Goal: Use online tool/utility: Use online tool/utility

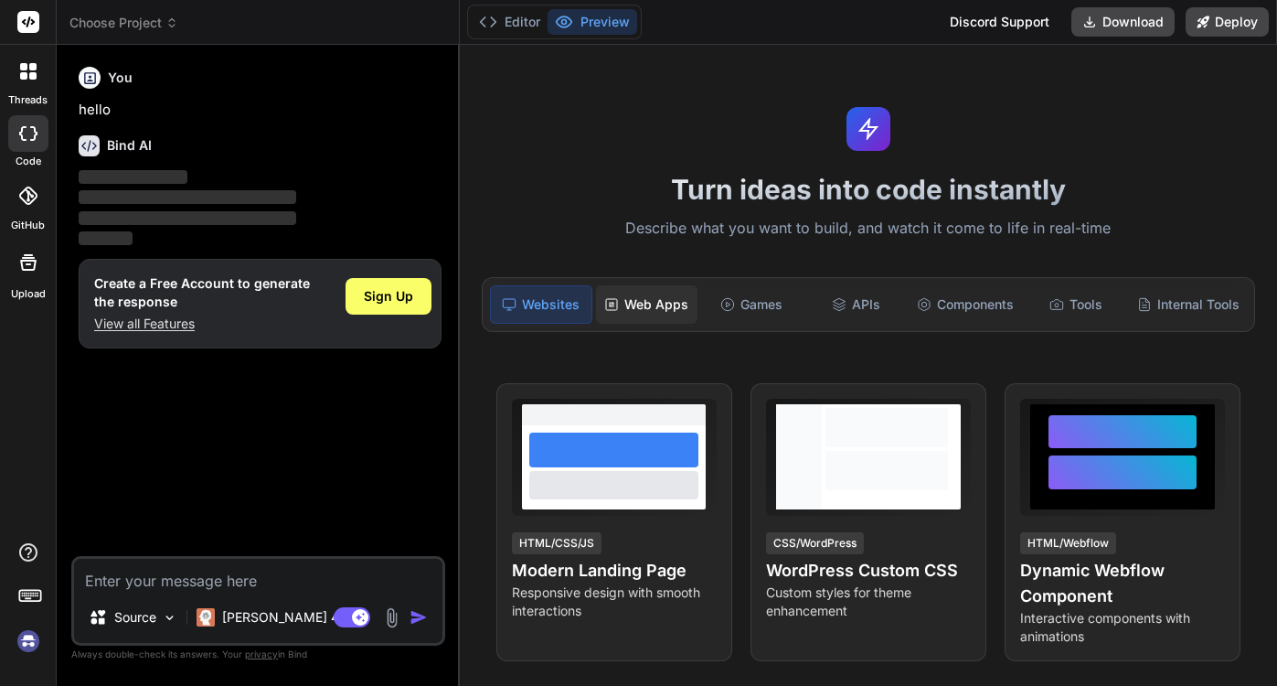
click at [629, 307] on div "Web Apps" at bounding box center [646, 304] width 101 height 38
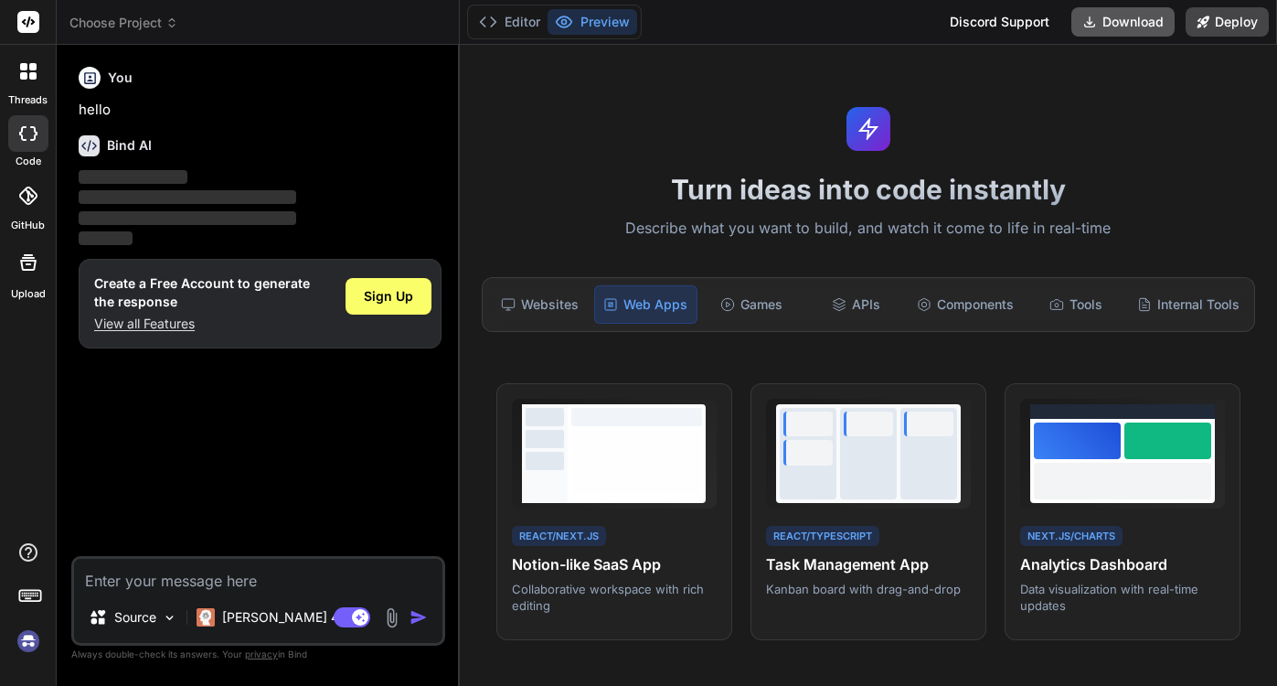
click at [1112, 25] on button "Download" at bounding box center [1122, 21] width 103 height 29
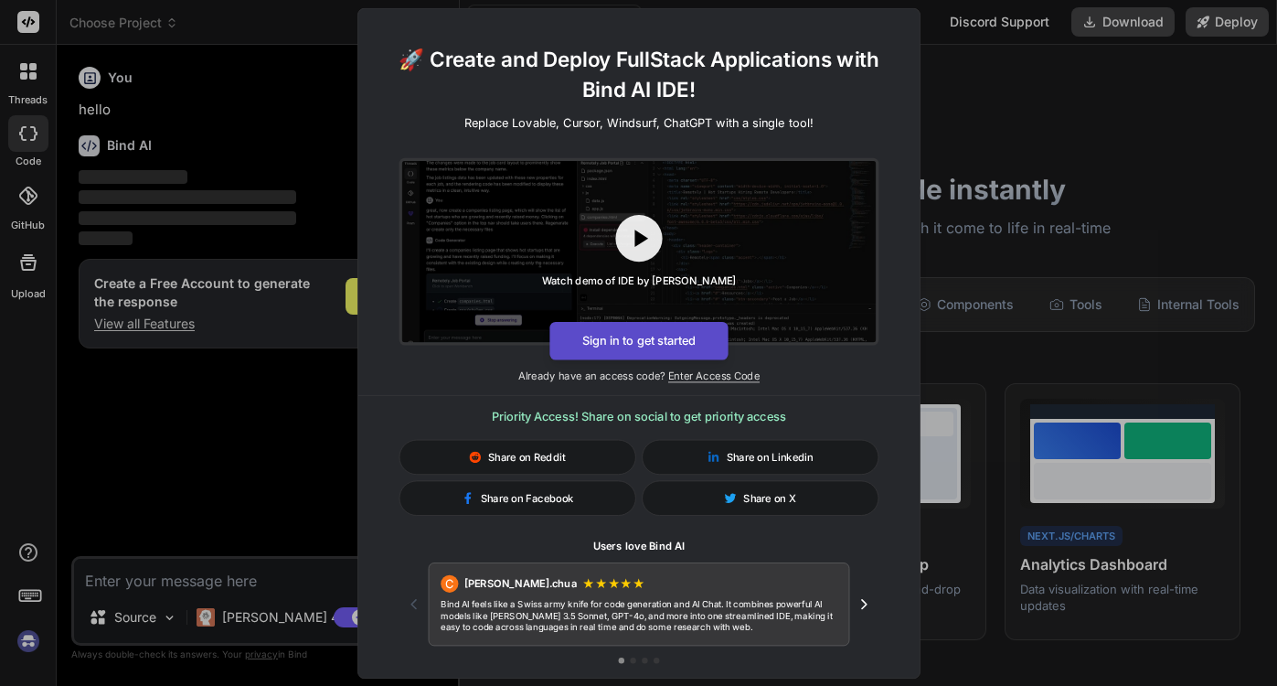
click at [653, 342] on button "Sign in to get started" at bounding box center [638, 340] width 178 height 38
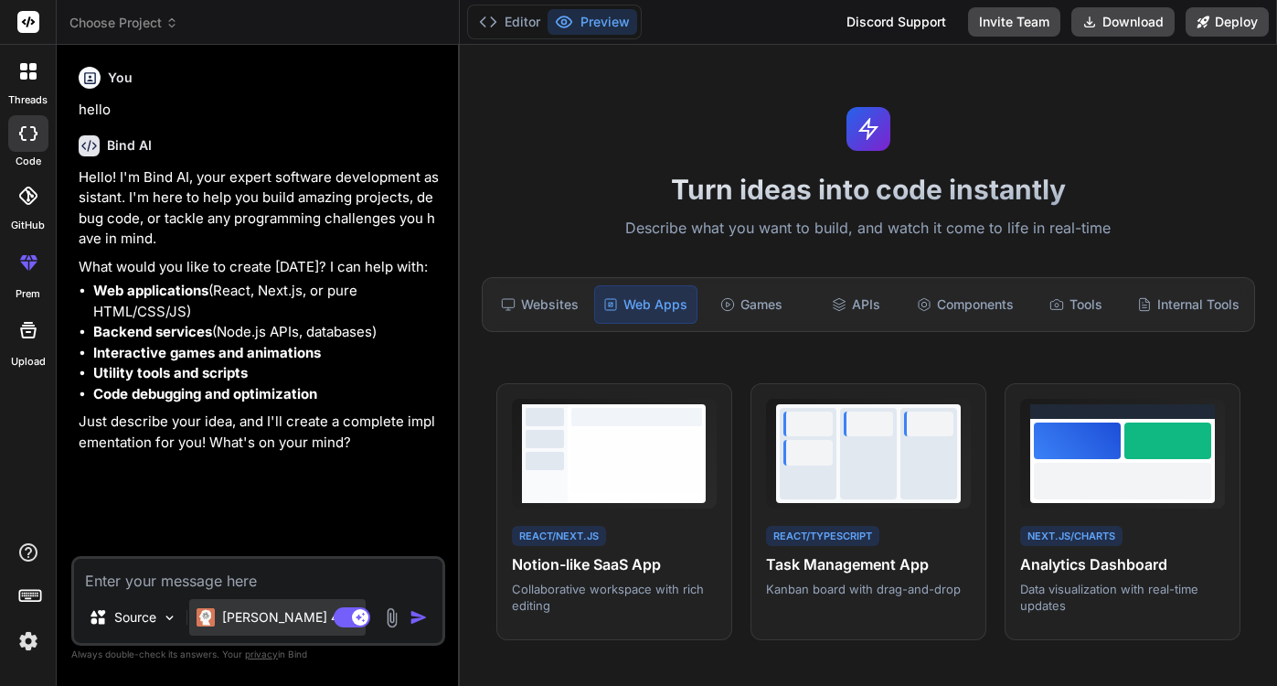
click at [290, 622] on p "Claude 4 S.." at bounding box center [290, 617] width 136 height 18
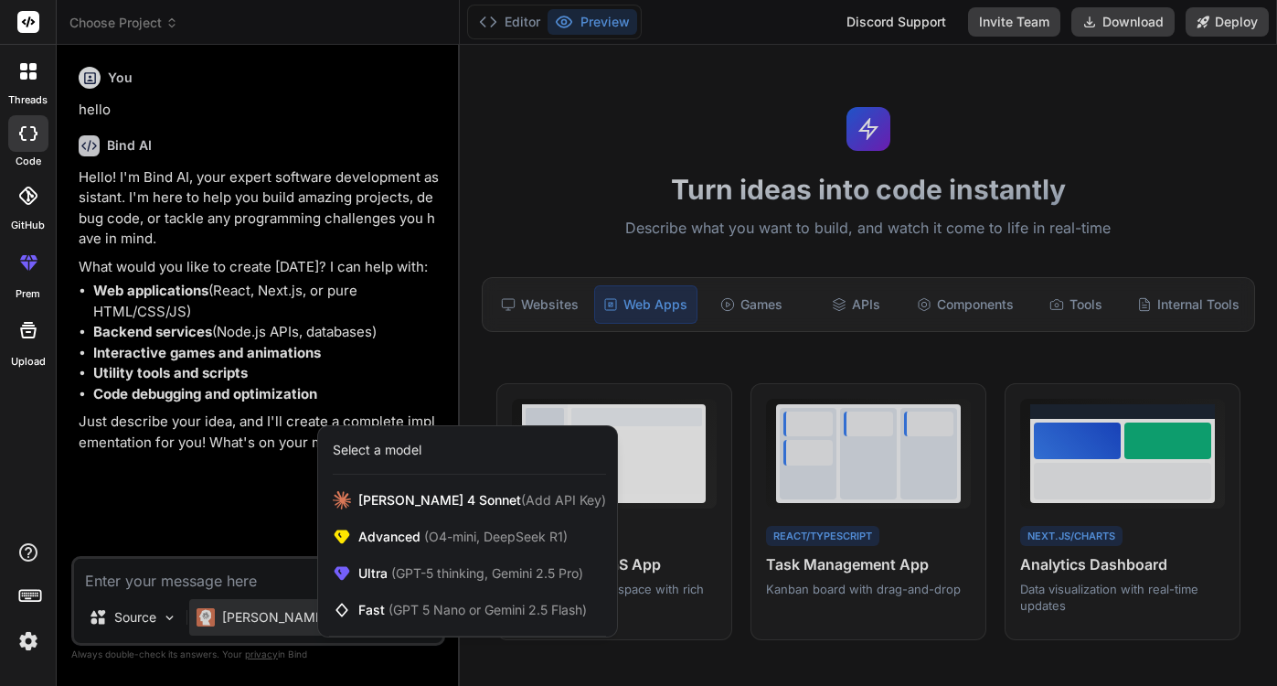
click at [665, 655] on div at bounding box center [638, 343] width 1277 height 686
type textarea "x"
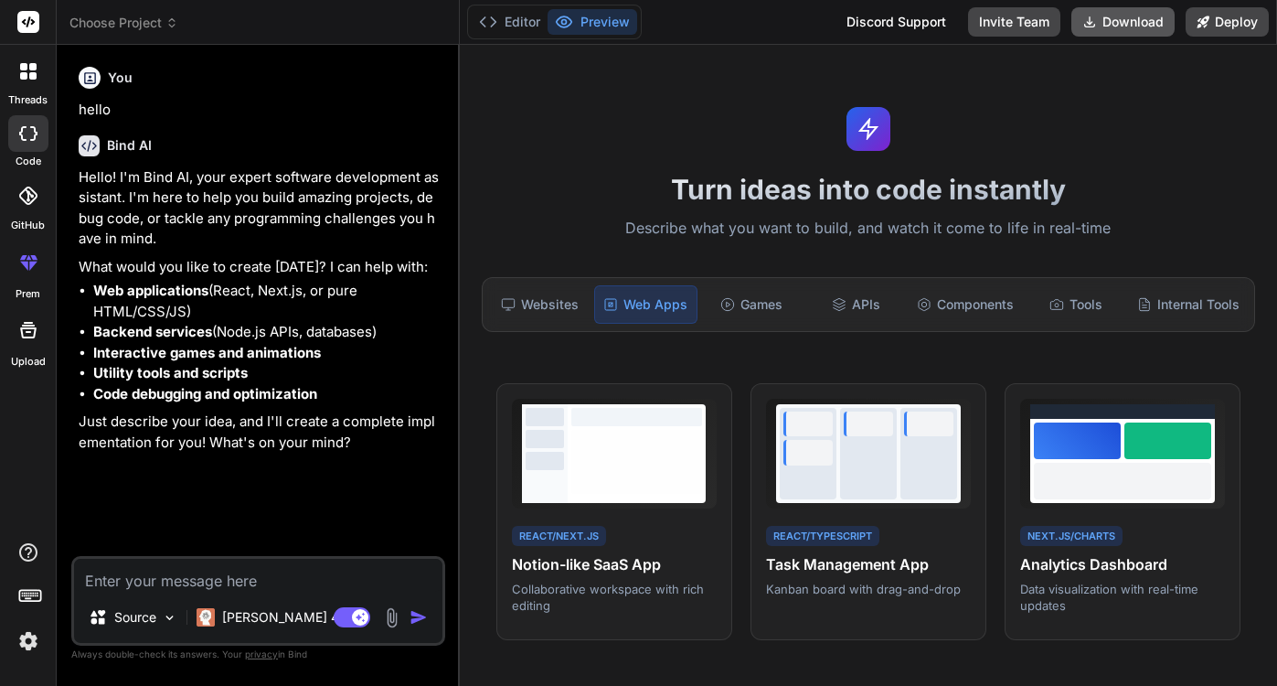
click at [1152, 28] on button "Download" at bounding box center [1122, 21] width 103 height 29
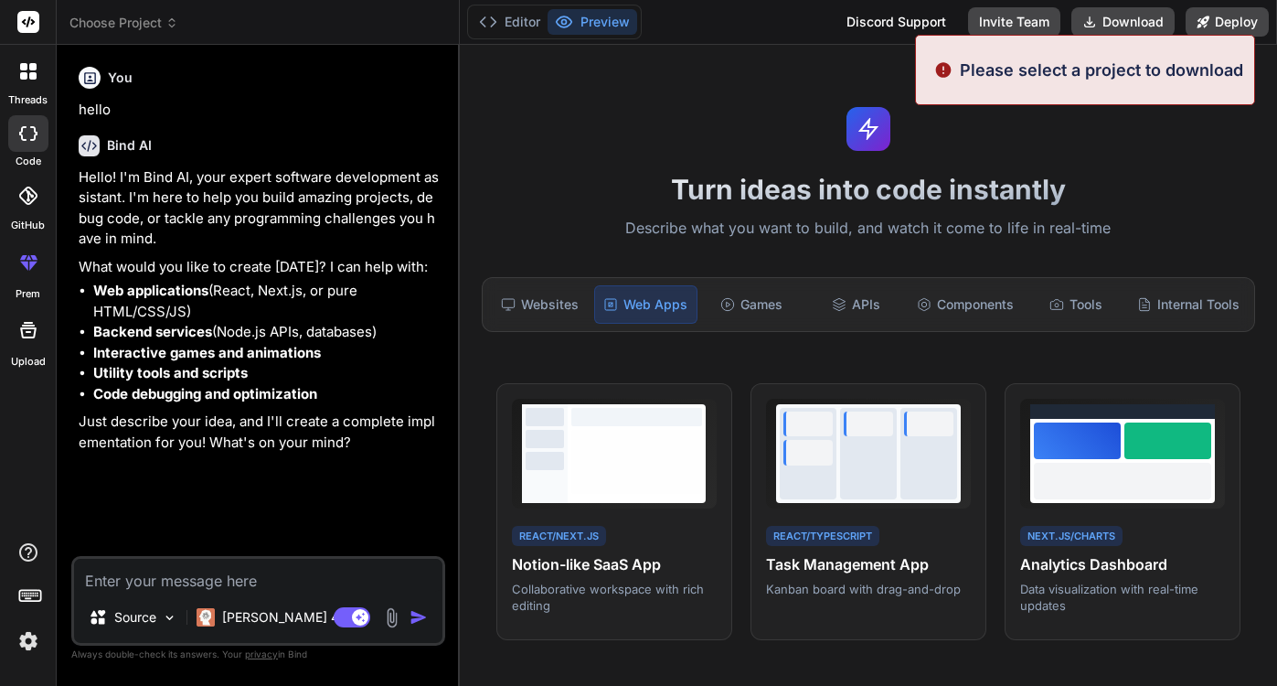
click at [676, 133] on div "Turn ideas into code instantly Describe what you want to build, and watch it co…" at bounding box center [868, 365] width 817 height 641
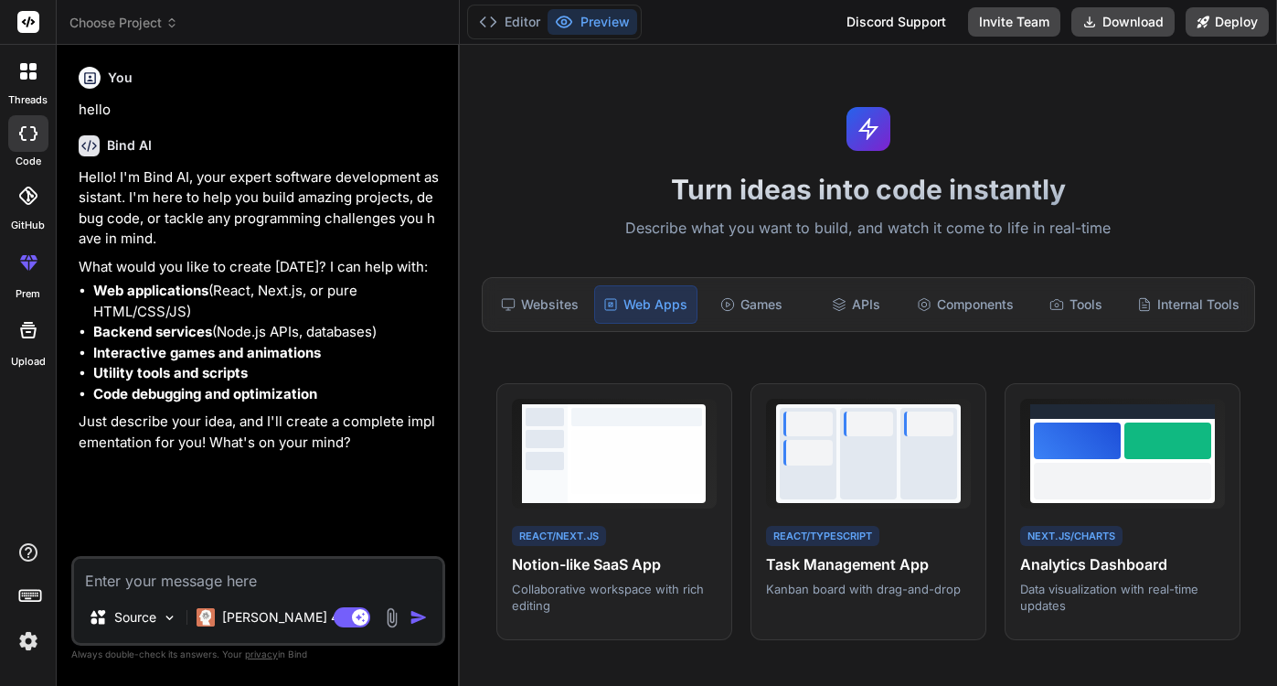
click at [135, 585] on textarea at bounding box center [258, 575] width 368 height 33
paste textarea "Scaffold a Django project named ApiToolsHub with these core apps: landing (home…"
type textarea "Scaffold a Django project named ApiToolsHub with these core apps: landing (home…"
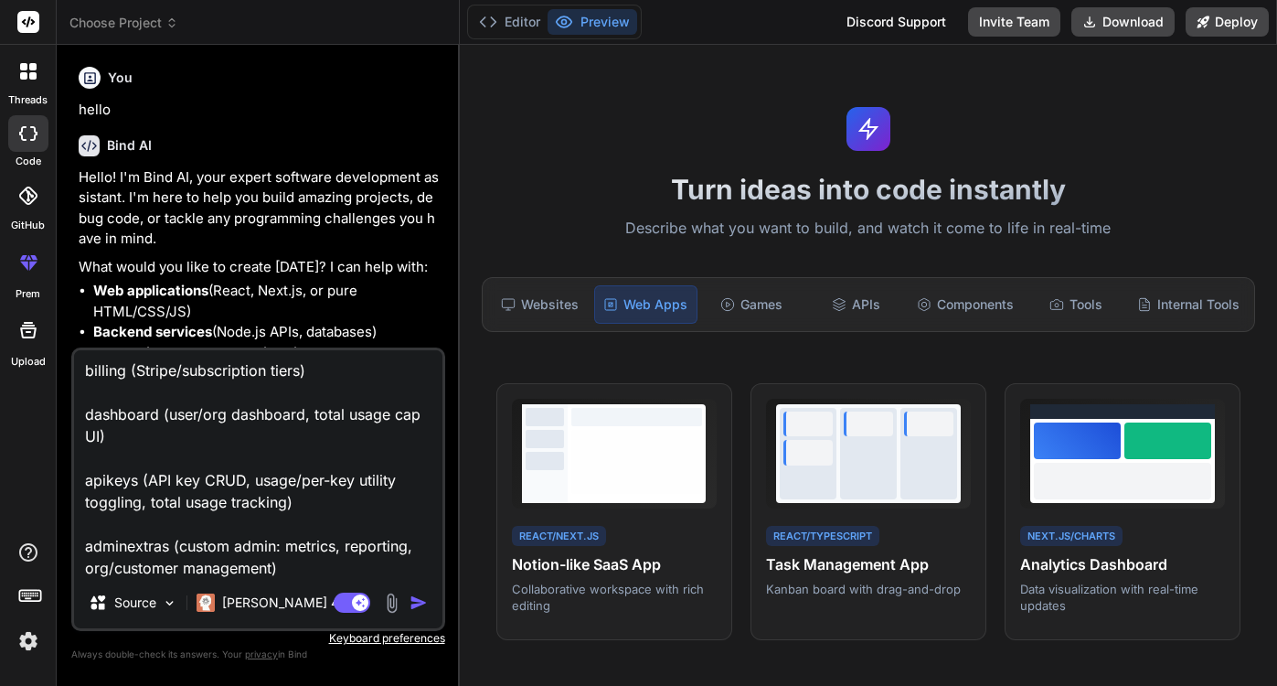
type textarea "x"
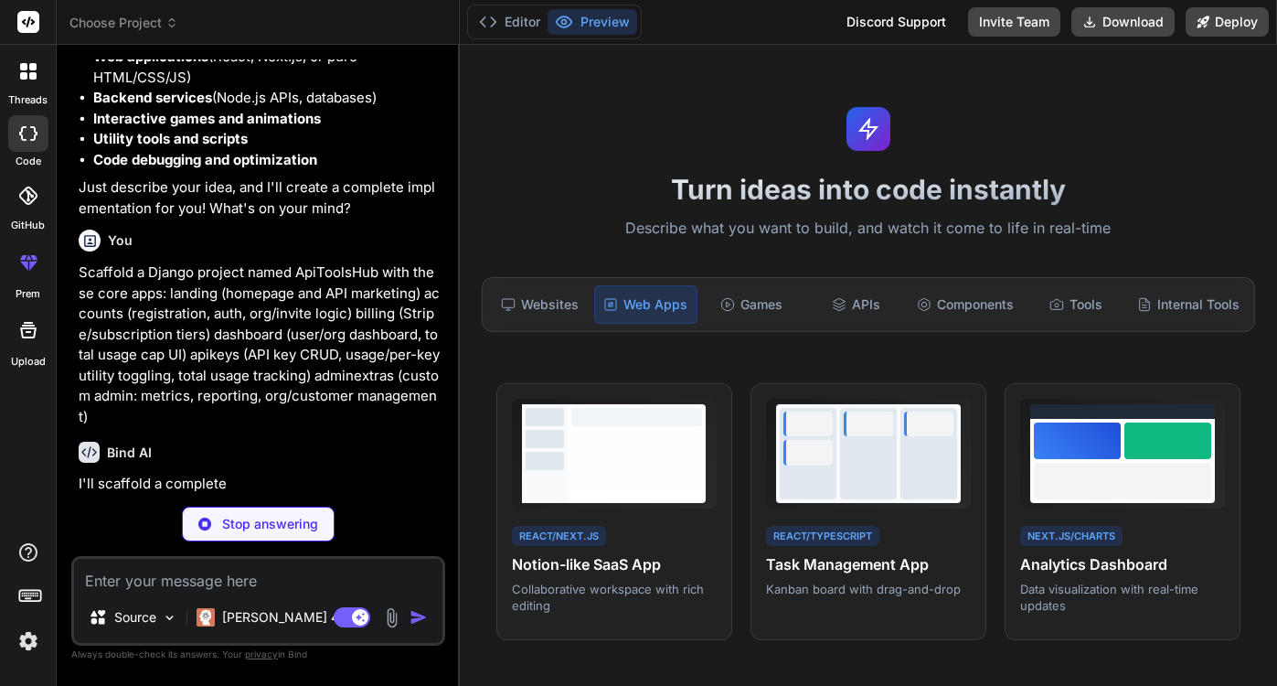
scroll to position [216, 0]
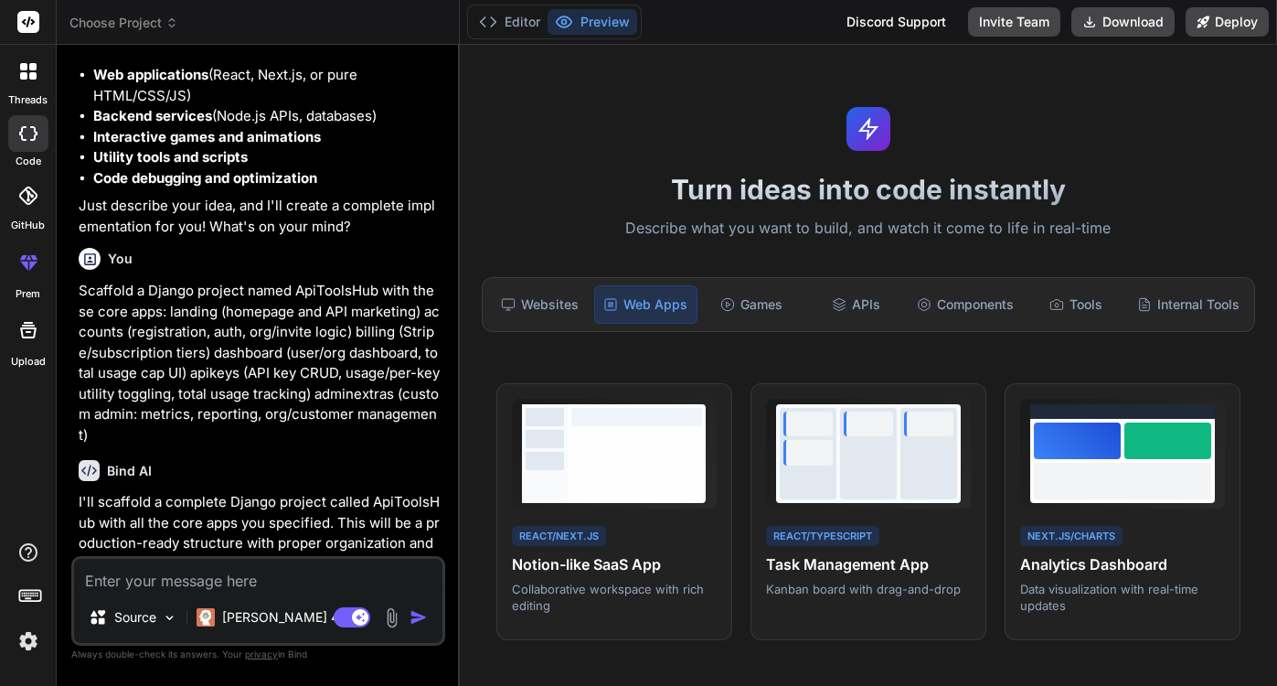
type textarea "x"
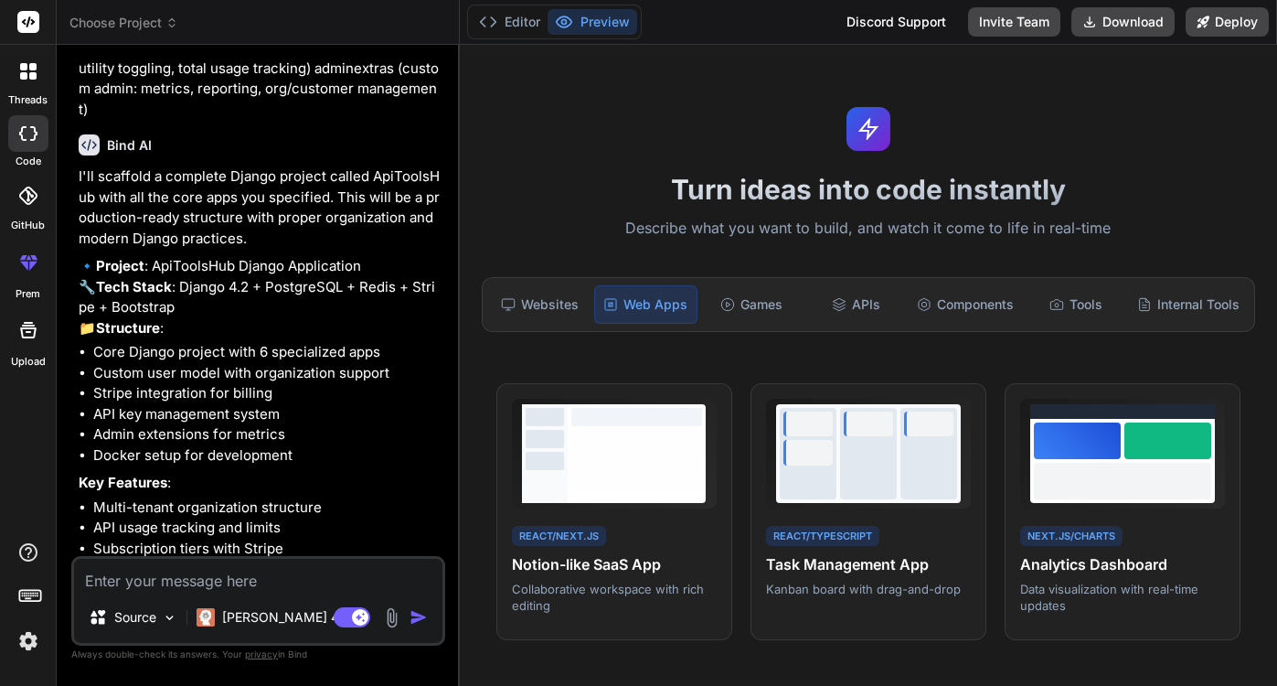
scroll to position [698, 0]
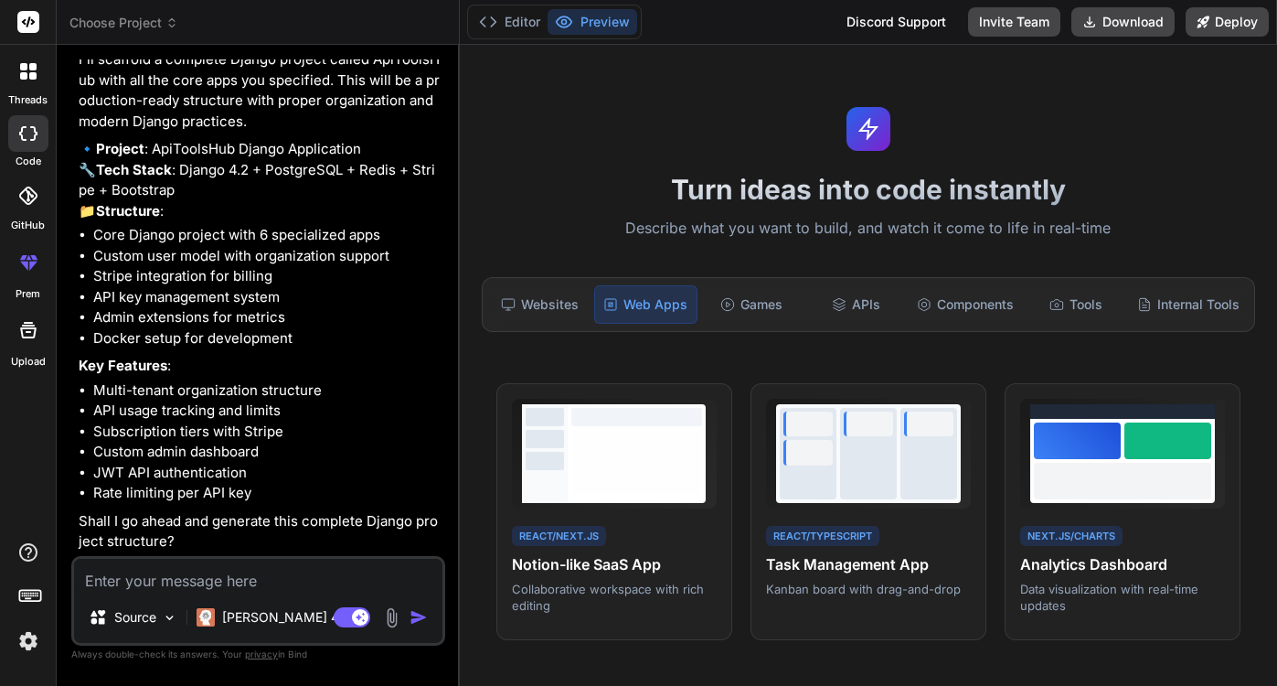
type textarea "p"
type textarea "x"
type textarea "pl"
type textarea "x"
type textarea "ple"
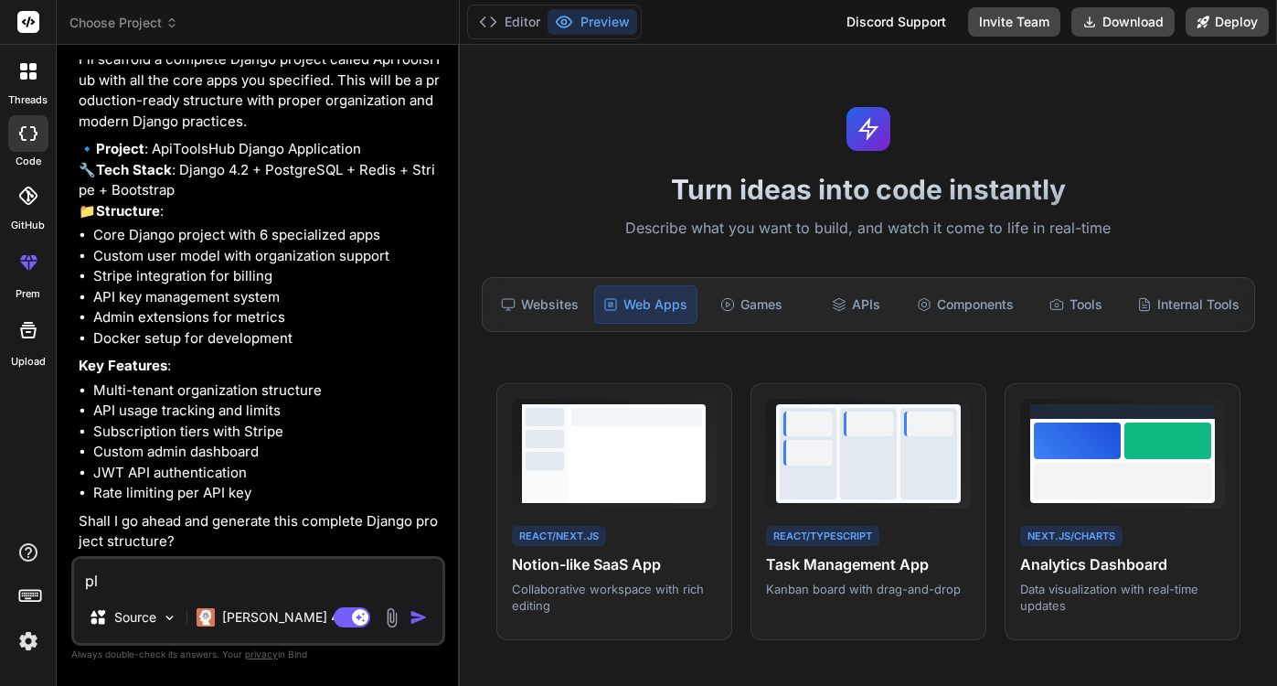
type textarea "x"
type textarea "plea"
type textarea "x"
type textarea "pleas"
type textarea "x"
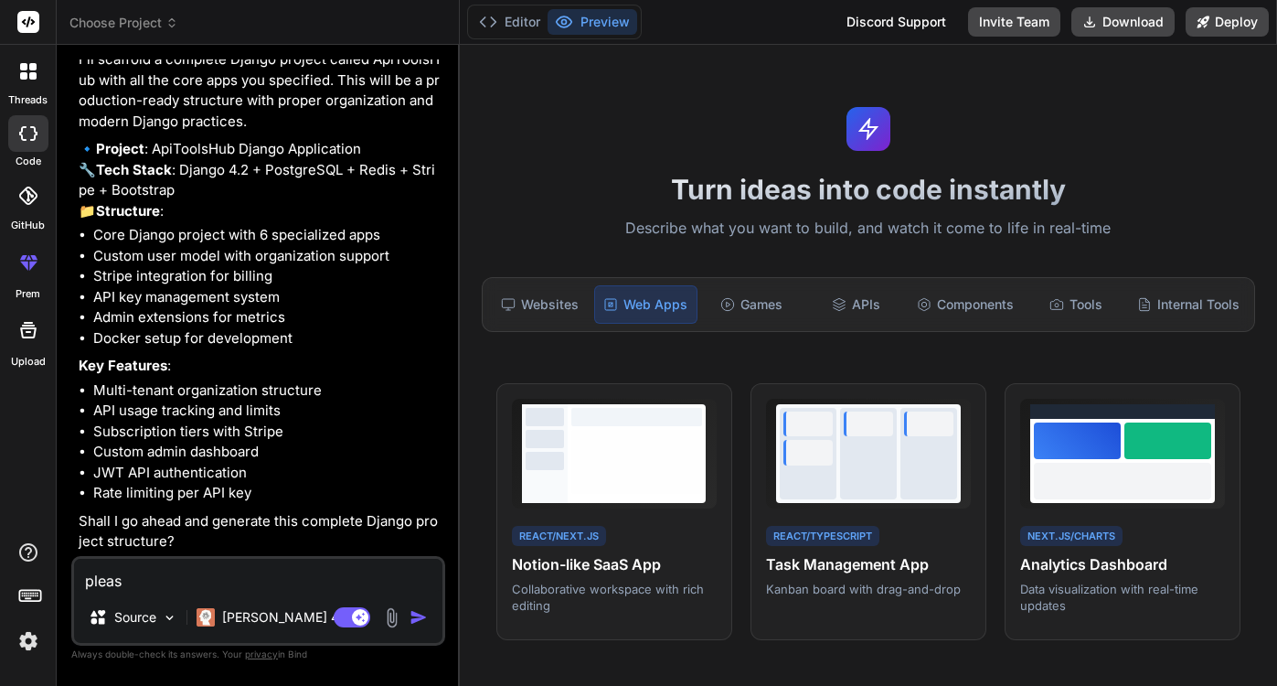
type textarea "please"
type textarea "x"
type textarea "please"
type textarea "x"
type textarea "please t"
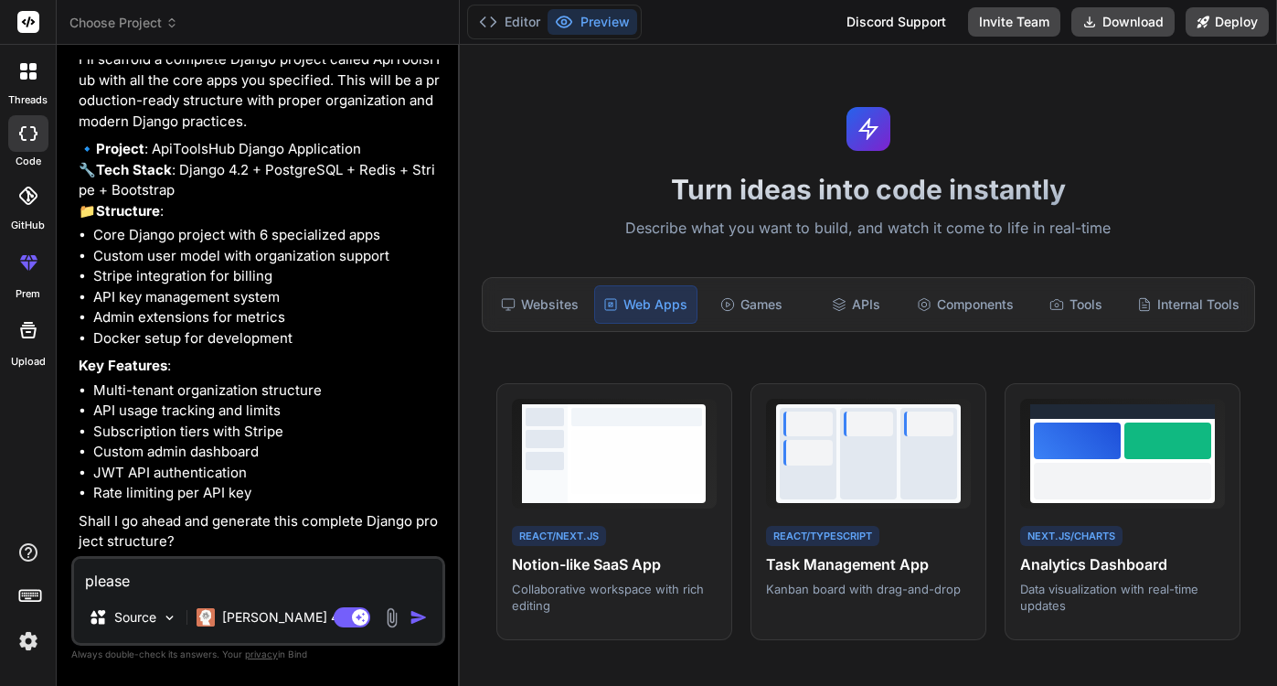
type textarea "x"
type textarea "please"
type textarea "x"
type textarea "please c"
type textarea "x"
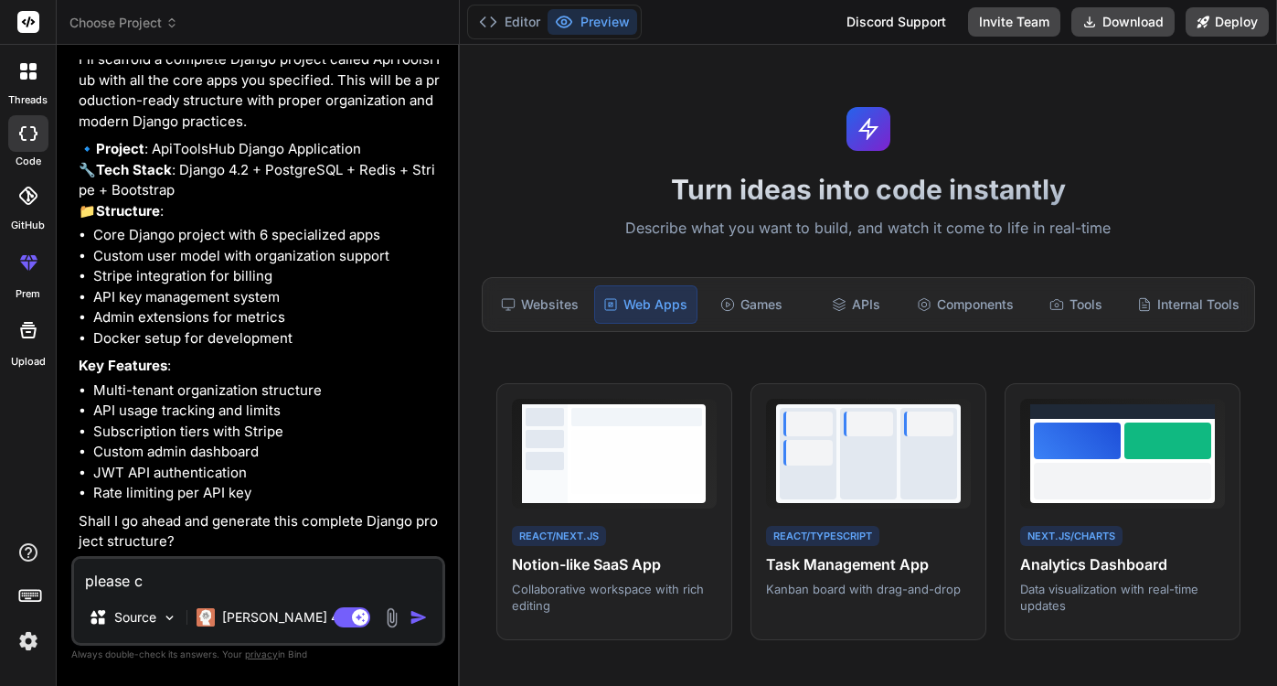
type textarea "please ch"
type textarea "x"
type textarea "please cha"
type textarea "x"
type textarea "please chan"
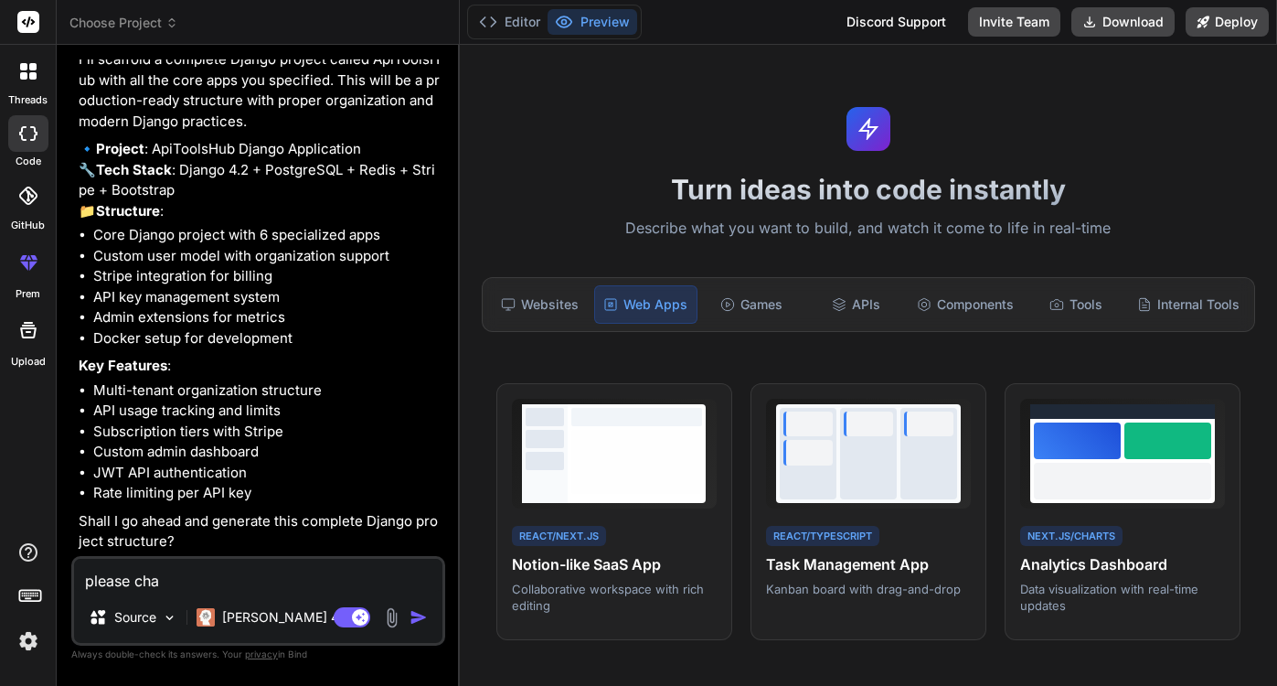
type textarea "x"
type textarea "please chang"
type textarea "x"
type textarea "please change"
type textarea "x"
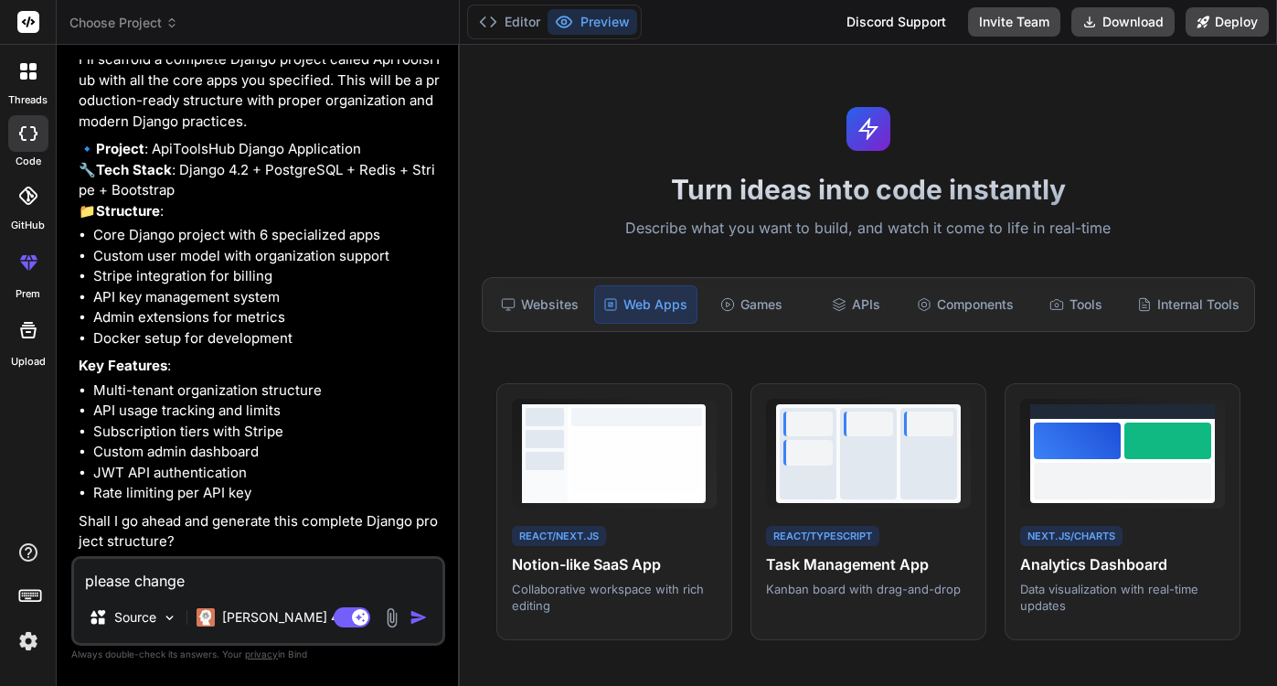
type textarea "please change"
type textarea "x"
type textarea "please change t"
type textarea "x"
type textarea "please change th"
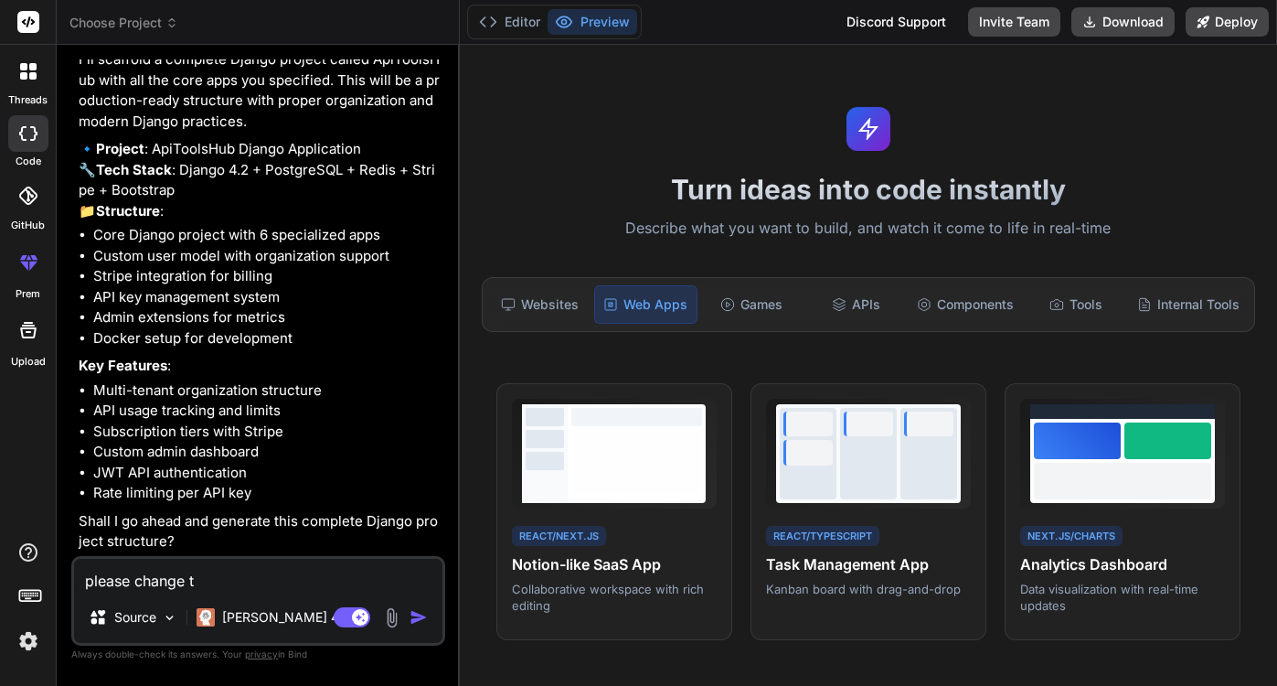
type textarea "x"
type textarea "please change the"
type textarea "x"
type textarea "please change the"
type textarea "x"
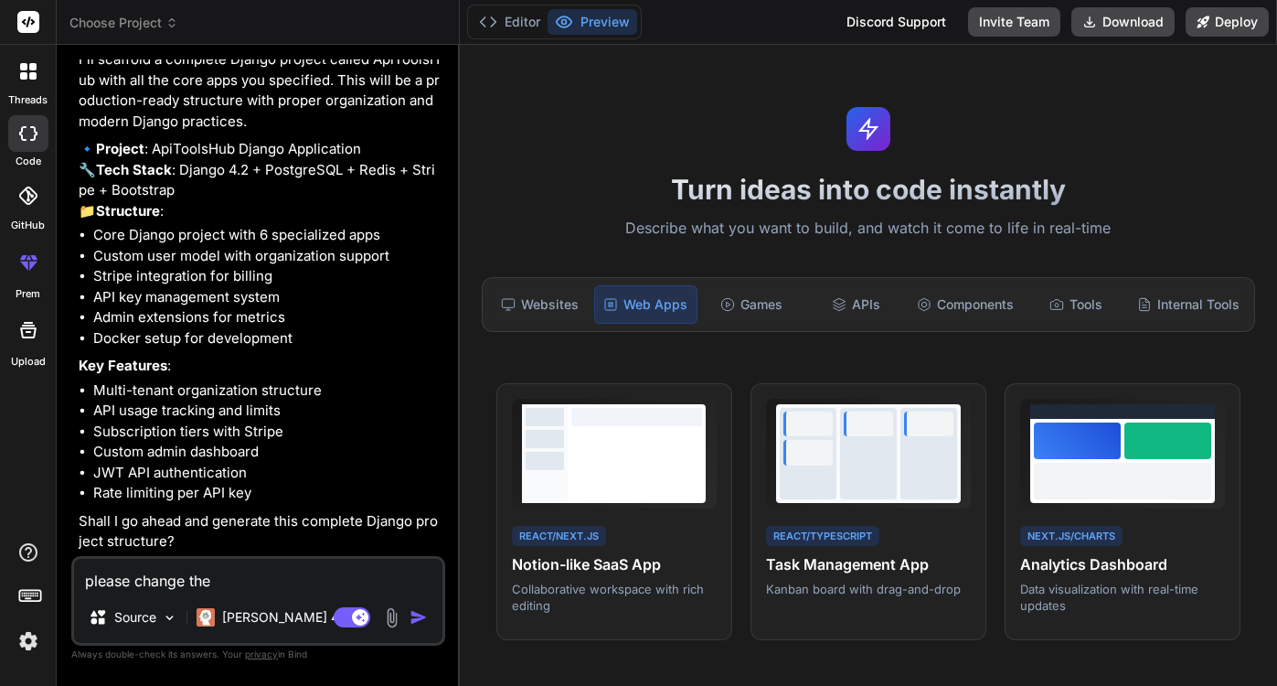
type textarea "please change the D"
type textarea "x"
type textarea "please change the Dj"
type textarea "x"
type textarea "please change the Dja"
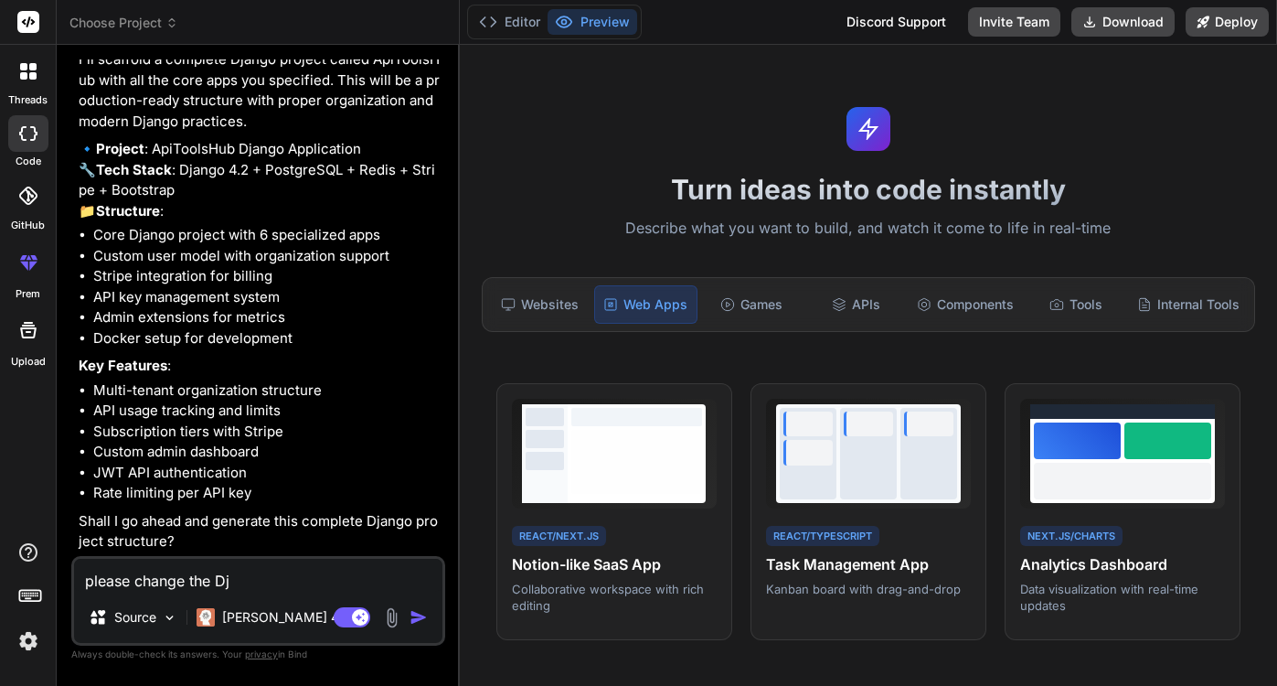
type textarea "x"
type textarea "please change the Djan"
type textarea "x"
type textarea "please change the Djang"
type textarea "x"
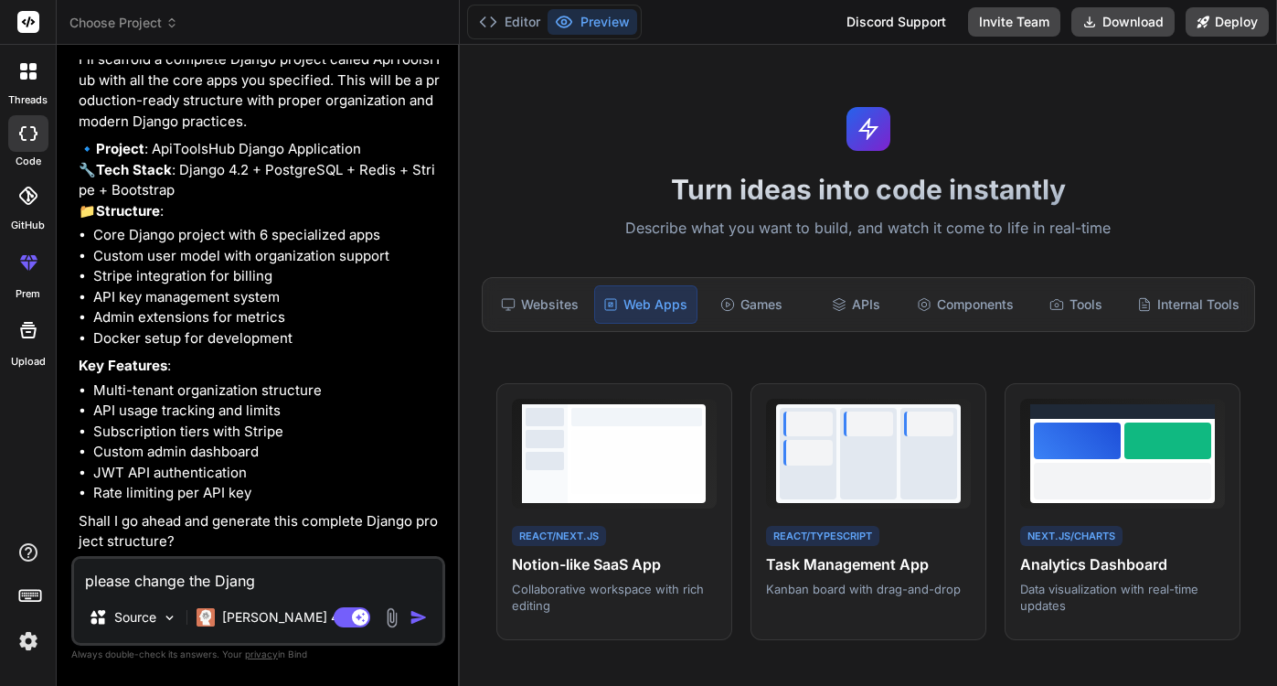
type textarea "please change the Django"
type textarea "x"
type textarea "please change the Django"
type textarea "x"
type textarea "please change the Django v"
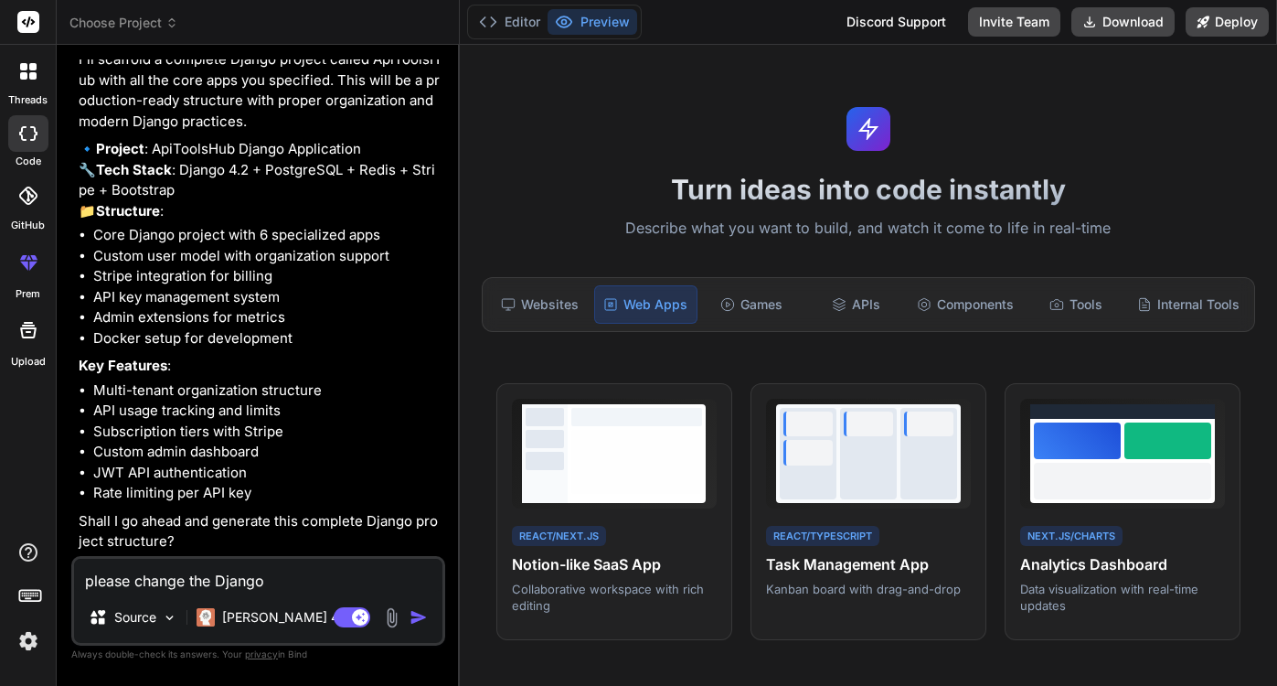
type textarea "x"
type textarea "please change the Django ve"
type textarea "x"
type textarea "please change the Django ver"
type textarea "x"
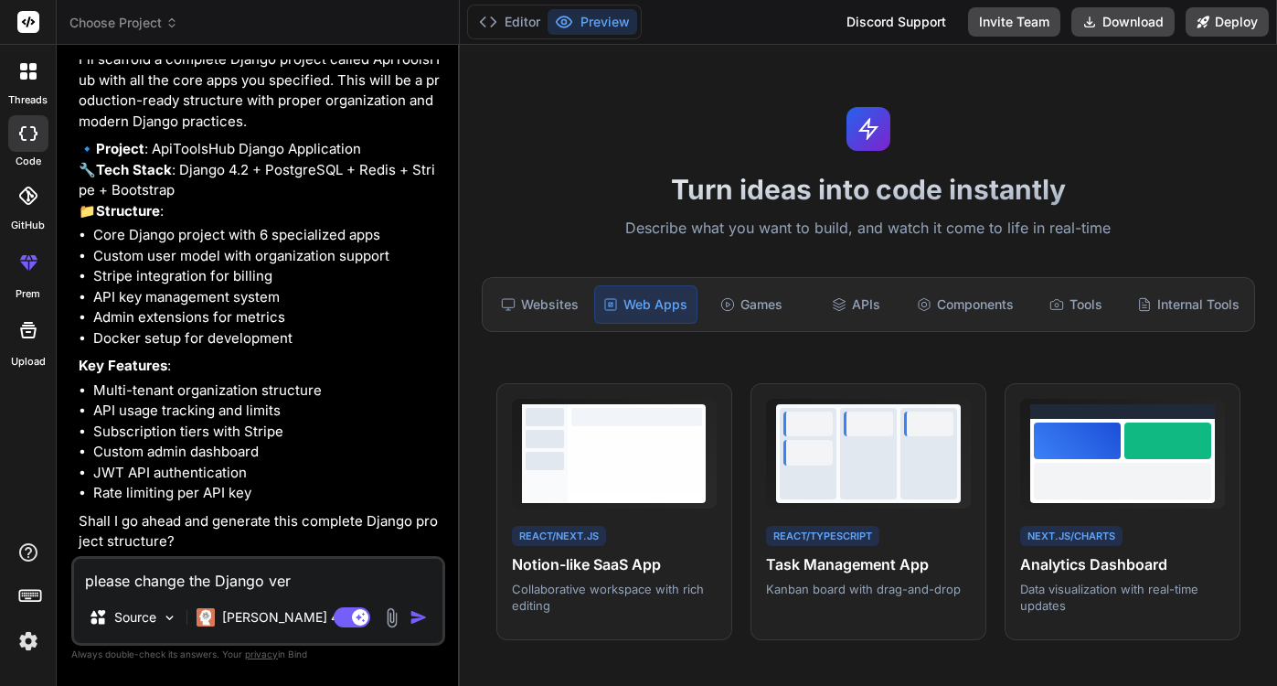
type textarea "please change the Django vers"
type textarea "x"
type textarea "please change the Django versi"
type textarea "x"
type textarea "please change the Django versio"
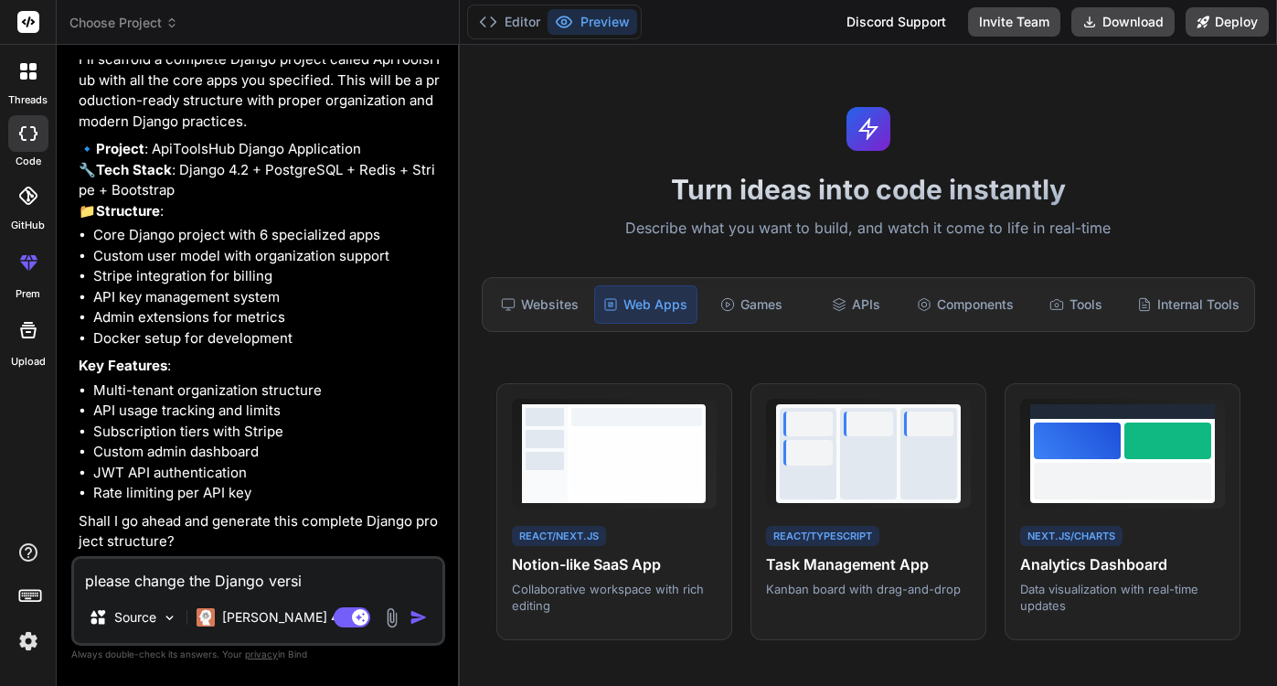
type textarea "x"
type textarea "please change the Django version"
type textarea "x"
type textarea "please change the Django version"
type textarea "x"
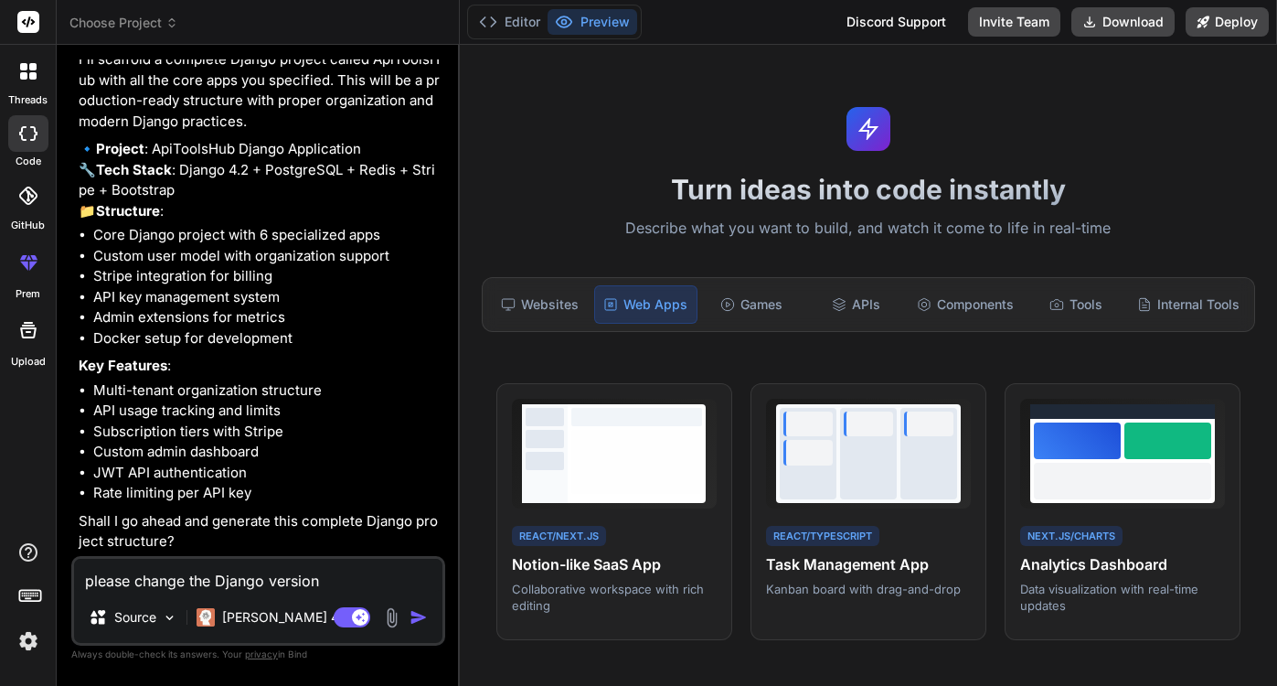
type textarea "please change the Django version t"
type textarea "x"
type textarea "please change the Django version to"
type textarea "x"
type textarea "please change the Django version to"
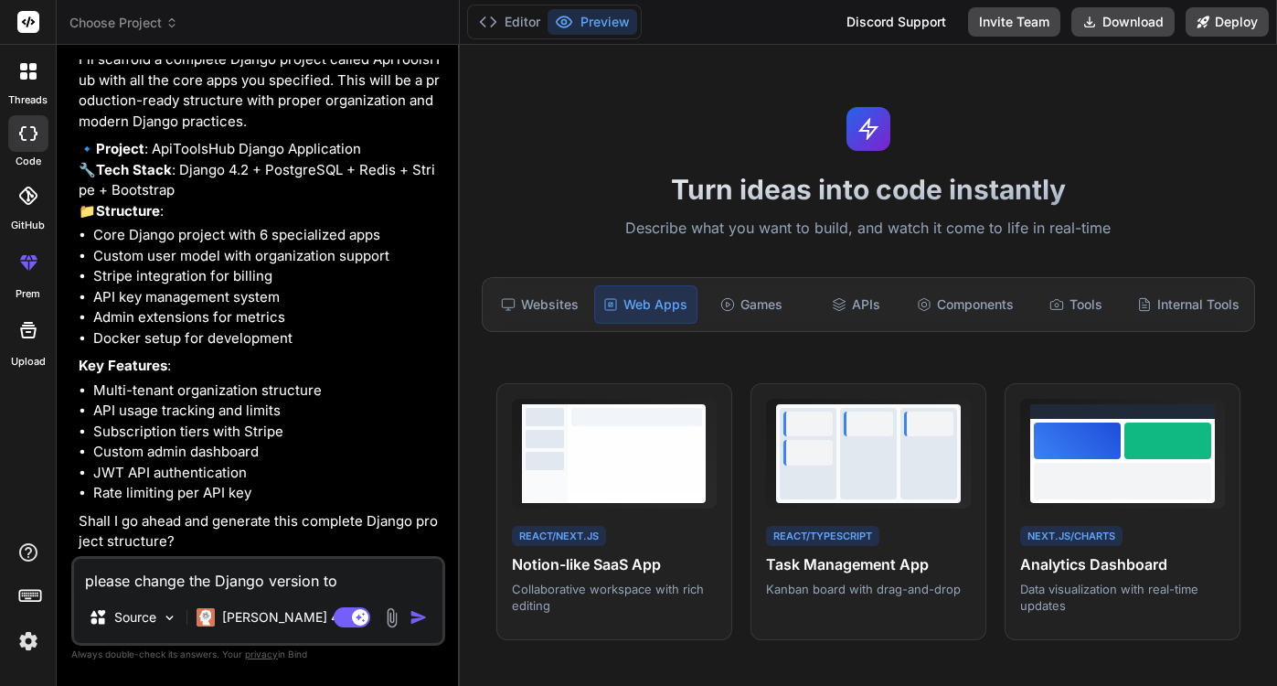
type textarea "x"
type textarea "please change the Django version to t"
type textarea "x"
type textarea "please change the Django version to th"
type textarea "x"
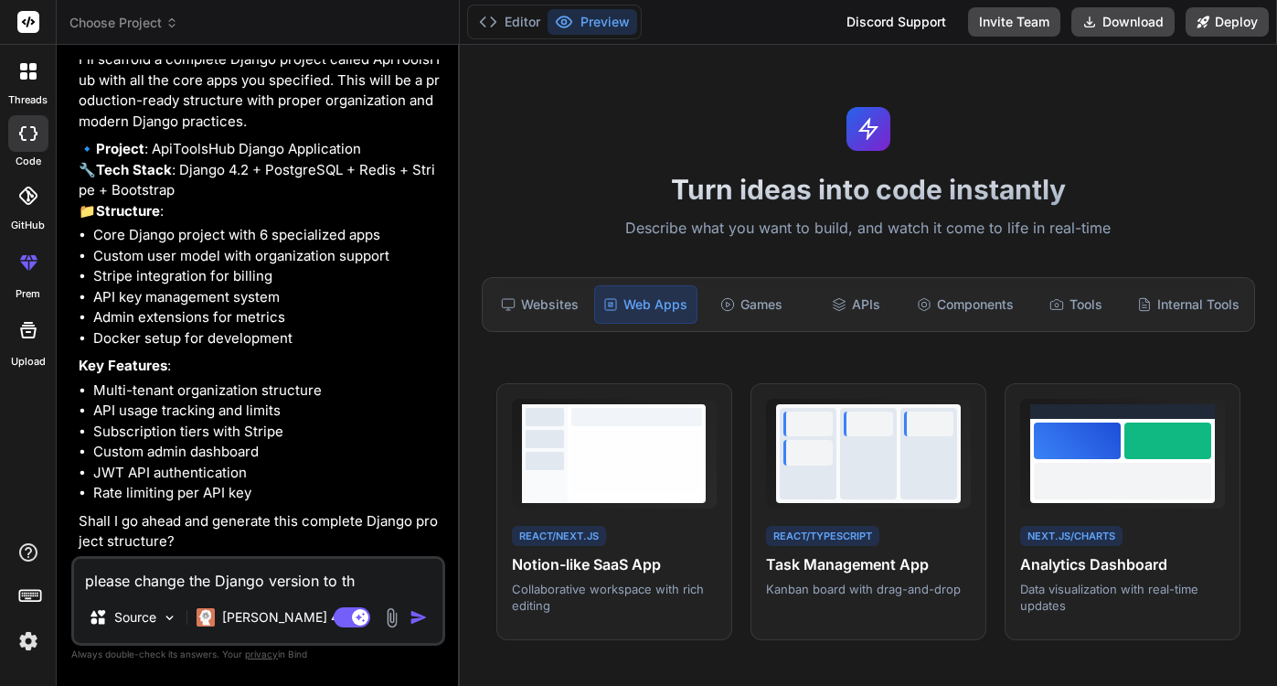
type textarea "please change the Django version to the"
type textarea "x"
type textarea "please change the Django version to the"
type textarea "x"
type textarea "please change the Django version to the l"
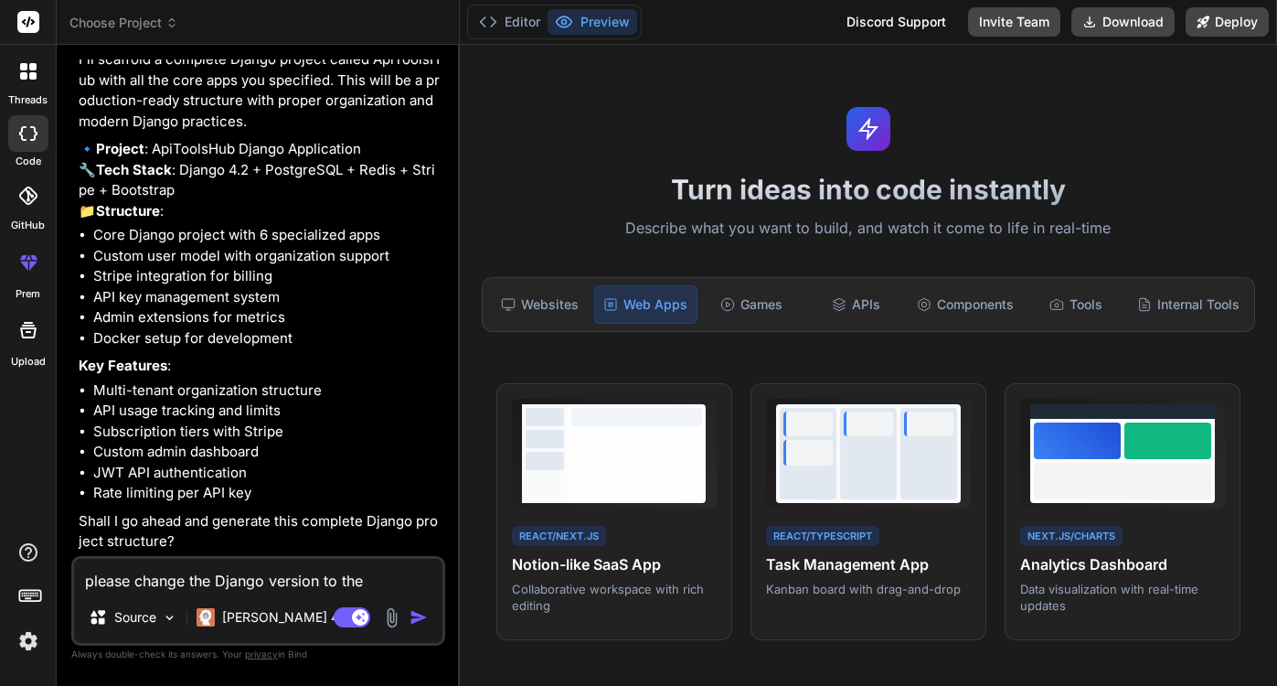
type textarea "x"
type textarea "please change the Django version to the la"
type textarea "x"
type textarea "please change the Django version to the lae"
type textarea "x"
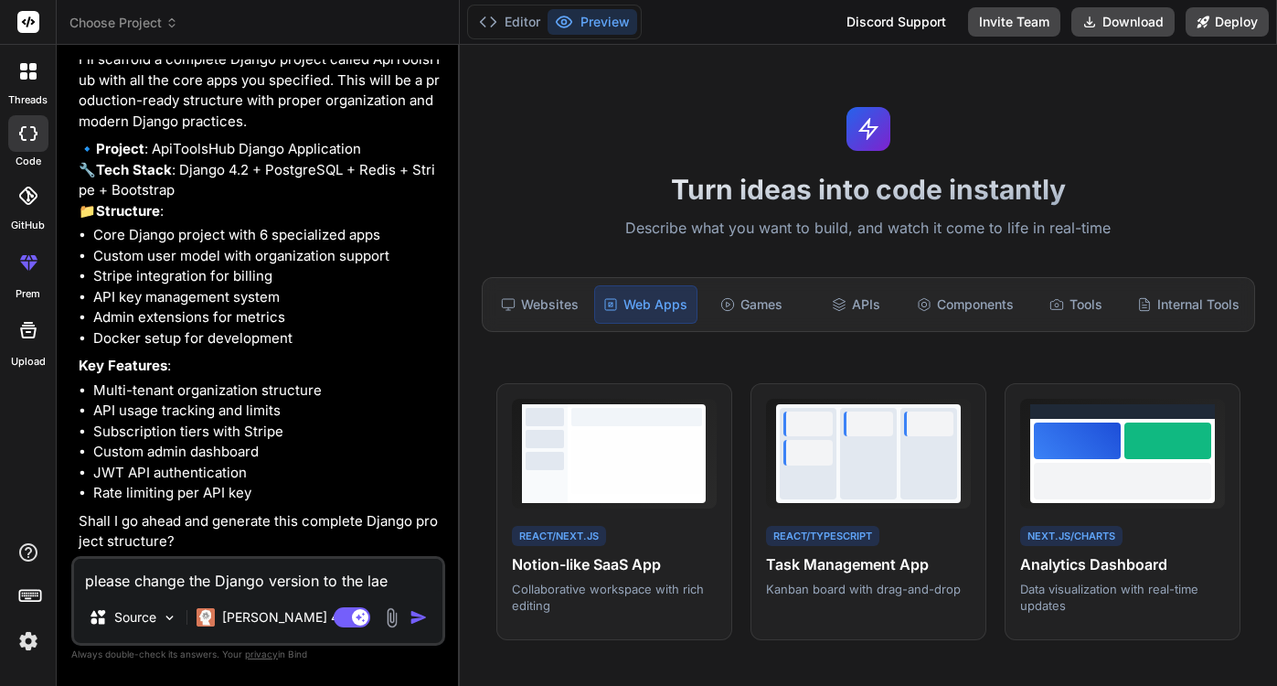
type textarea "please change the Django version to the la"
type textarea "x"
type textarea "please change the Django version to the lat"
type textarea "x"
type textarea "please change the Django version to the late"
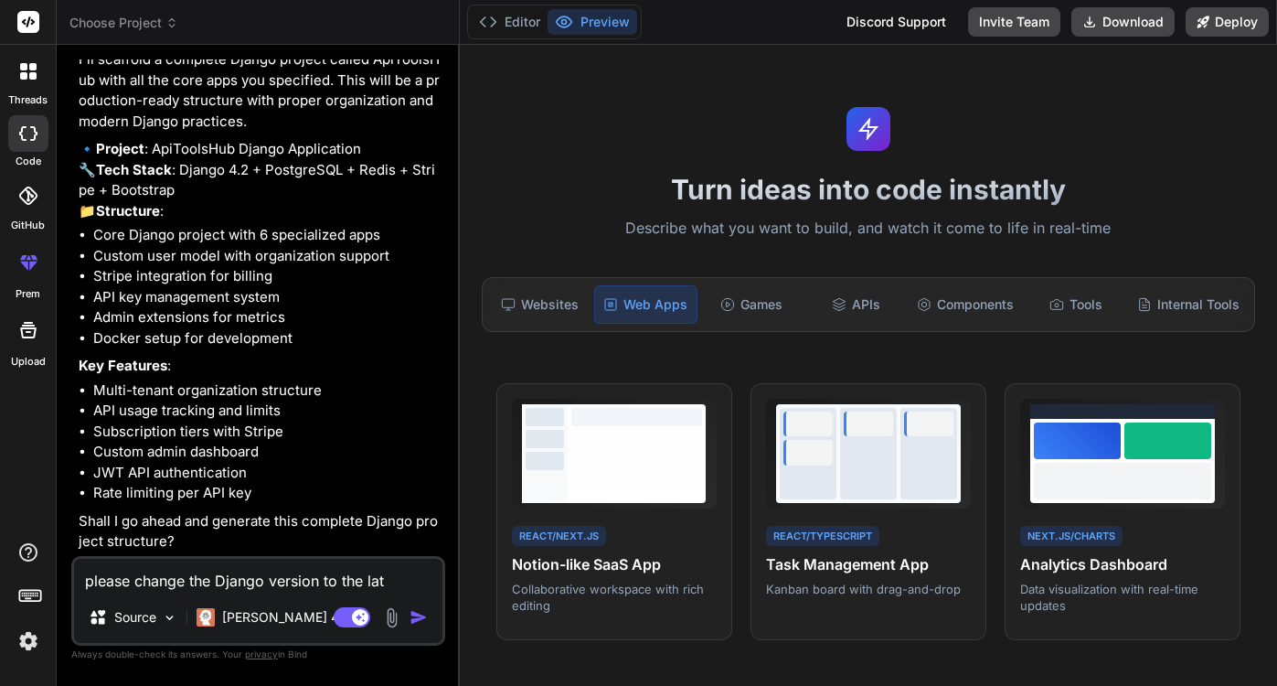
type textarea "x"
type textarea "please change the Django version to the lates"
type textarea "x"
type textarea "please change the Django version to the latest"
type textarea "x"
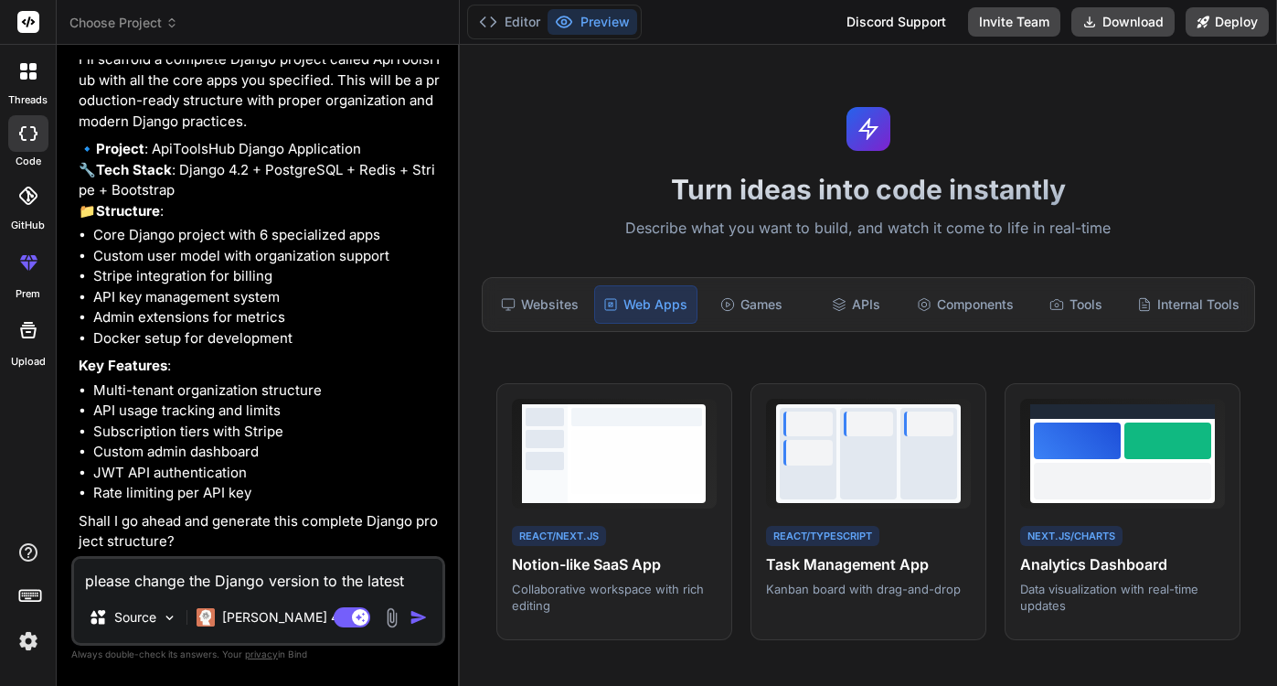
type textarea "please change the Django version to the latest"
type textarea "x"
type textarea "please change the Django version to the latest a"
type textarea "x"
type textarea "please change the Django version to the latest an"
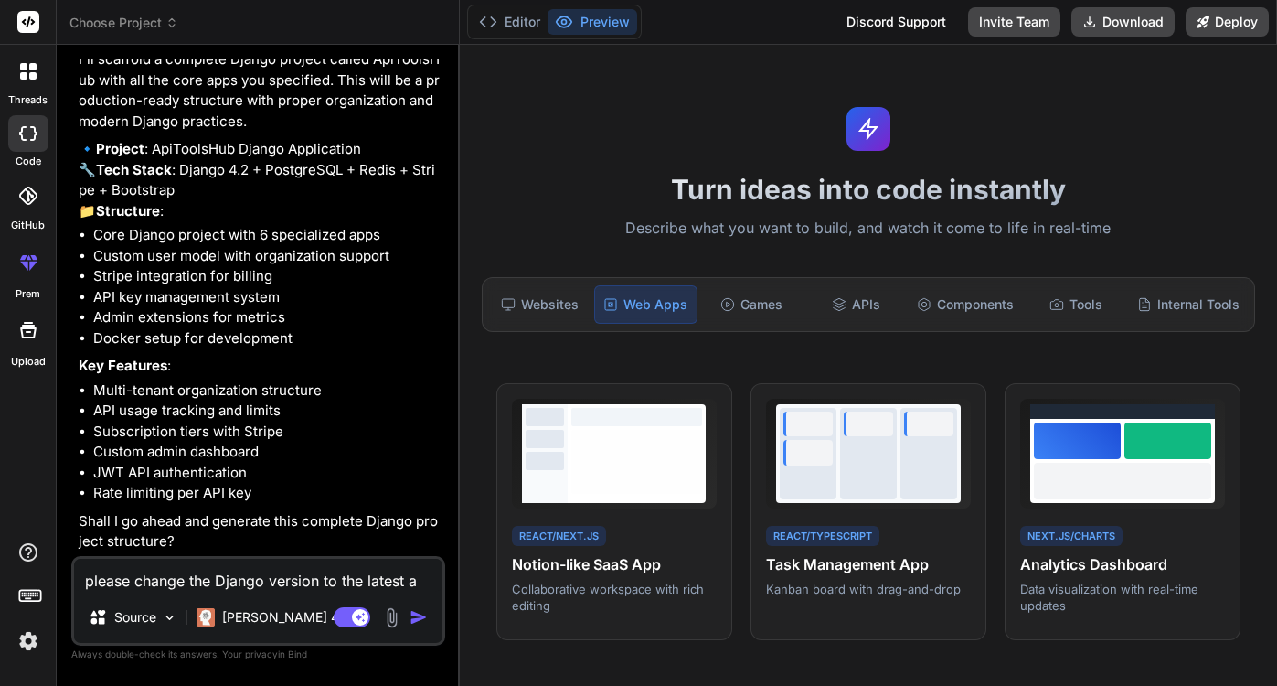
type textarea "x"
type textarea "please change the Django version to the latest and"
type textarea "x"
type textarea "please change the Django version to the latest and"
type textarea "x"
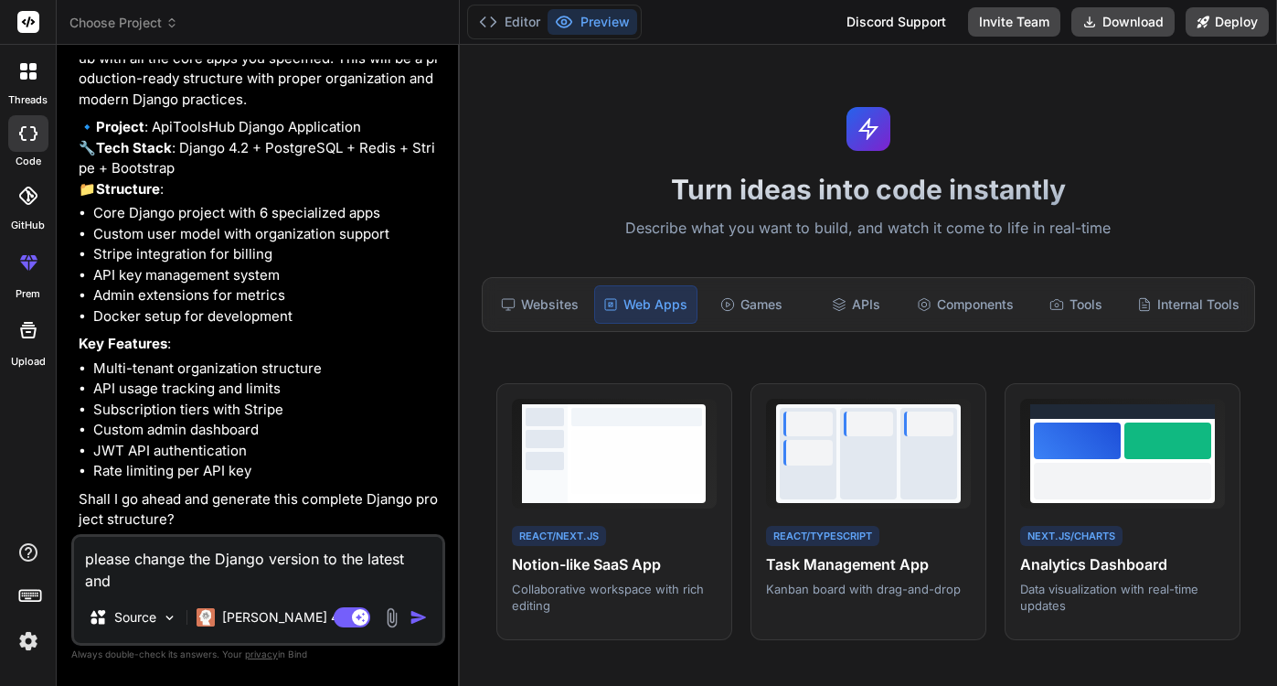
type textarea "please change the Django version to the latest and u"
type textarea "x"
type textarea "please change the Django version to the latest and us"
type textarea "x"
type textarea "please change the Django version to the latest and use"
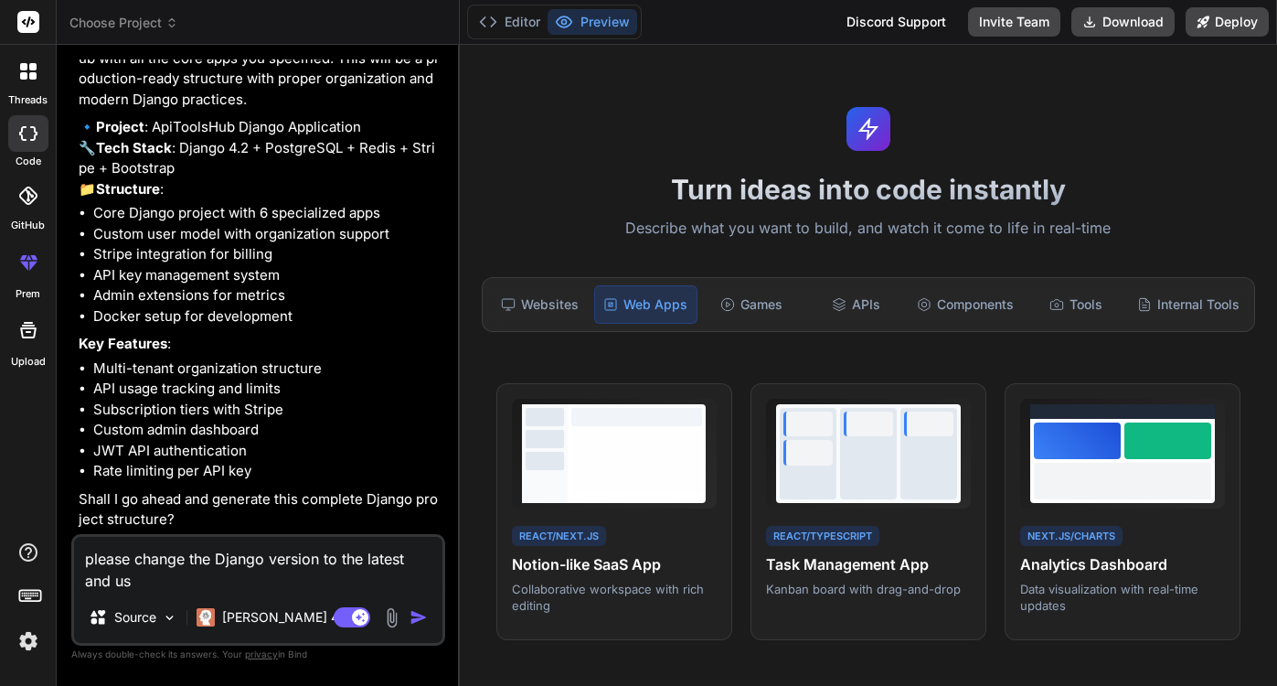
type textarea "x"
type textarea "please change the Django version to the latest and use"
type textarea "x"
type textarea "please change the Django version to the latest and use h"
type textarea "x"
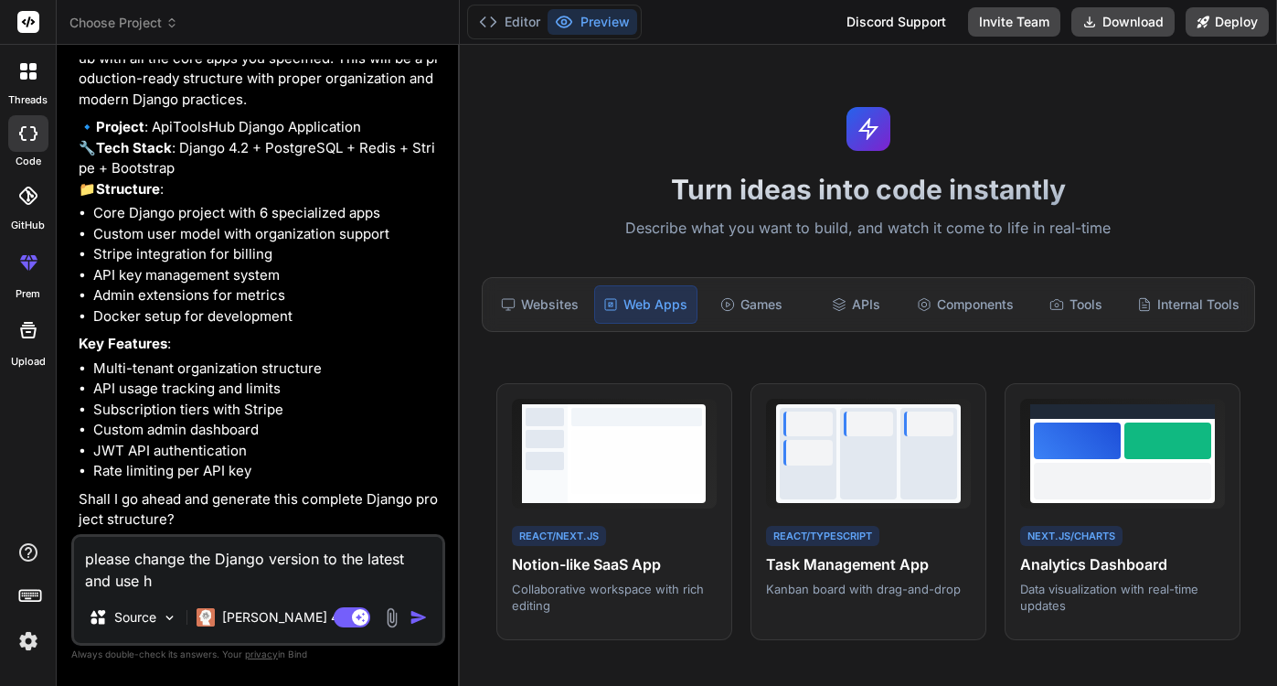
type textarea "please change the Django version to the latest and use ht"
type textarea "x"
type textarea "please change the Django version to the latest and use htm"
type textarea "x"
type textarea "please change the Django version to the latest and use htmx"
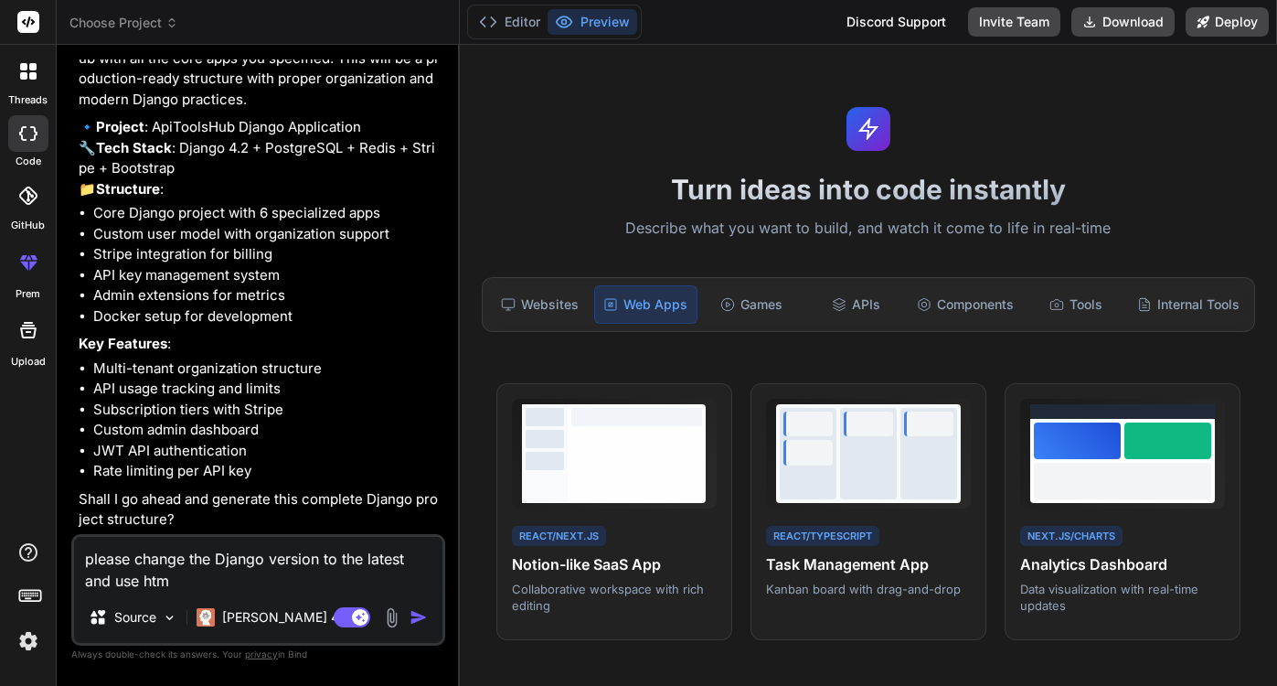
type textarea "x"
type textarea "please change the Django version to the latest and use htmx"
type textarea "x"
type textarea "please change the Django version to the latest and use htmx a"
type textarea "x"
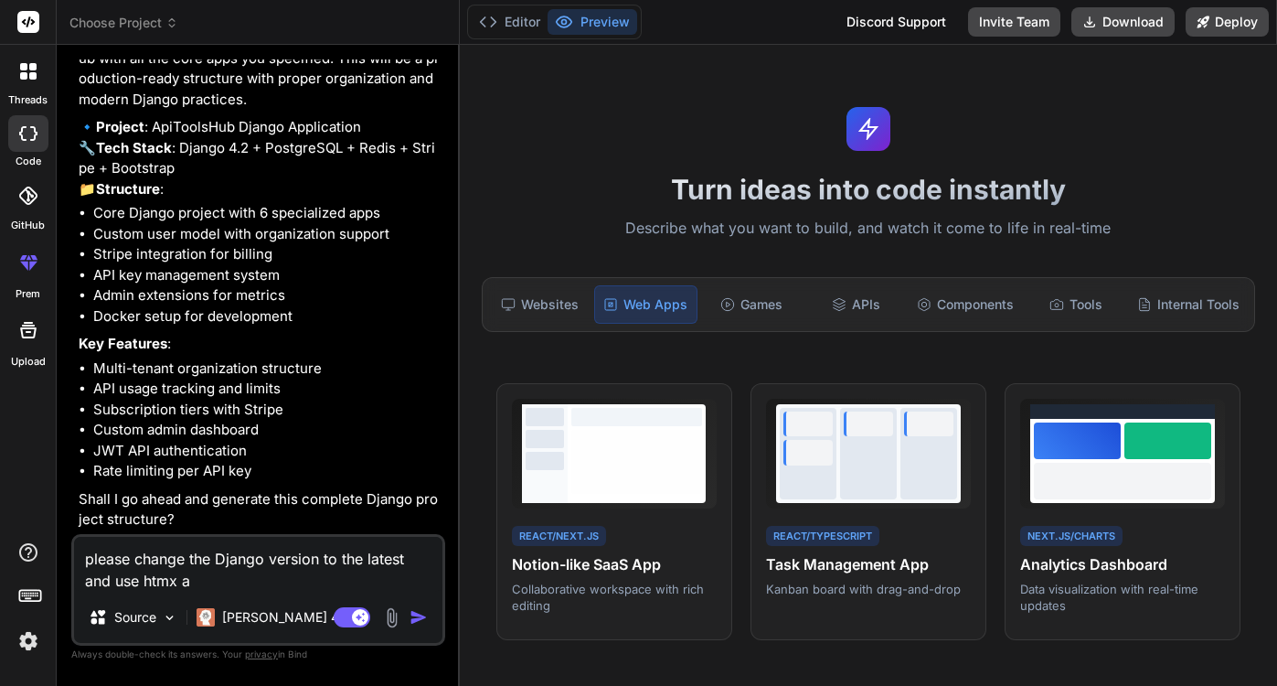
type textarea "please change the Django version to the latest and use htmx an"
type textarea "x"
type textarea "please change the Django version to the latest and use htmx and"
type textarea "x"
type textarea "please change the Django version to the latest and use htmx and"
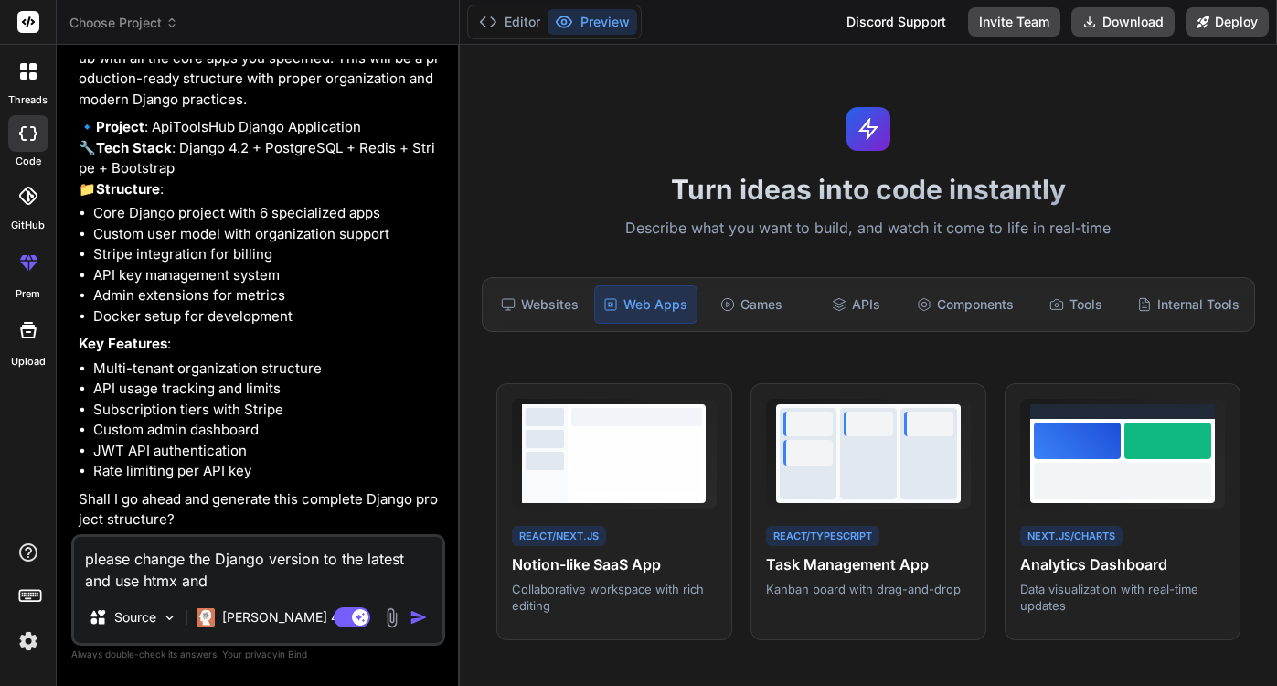
type textarea "x"
type textarea "please change the Django version to the latest and use htmx and a"
type textarea "x"
type textarea "please change the Django version to the latest and use htmx and al"
type textarea "x"
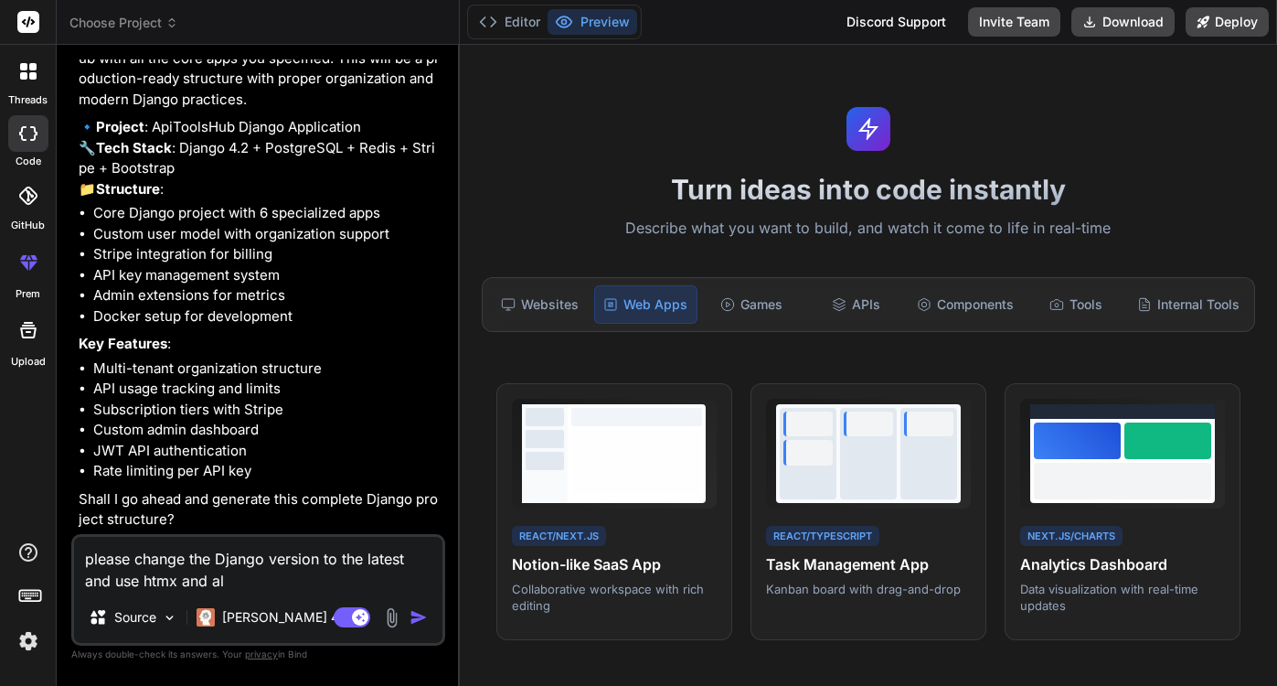
type textarea "please change the Django version to the latest and use htmx and alp"
type textarea "x"
type textarea "please change the Django version to the latest and use htmx and alpi"
type textarea "x"
type textarea "please change the Django version to the latest and use htmx and alpin"
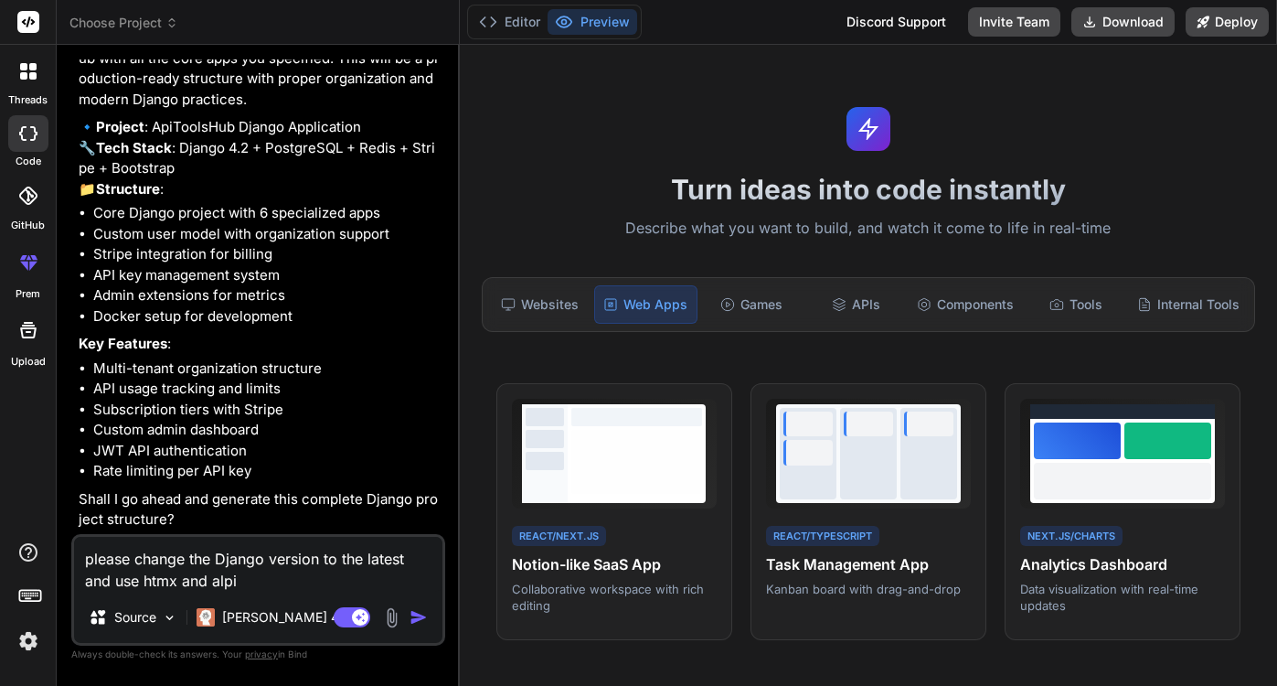
type textarea "x"
type textarea "please change the Django version to the latest and use htmx and alpine"
type textarea "x"
type textarea "please change the Django version to the latest and use htmx and alpinej"
type textarea "x"
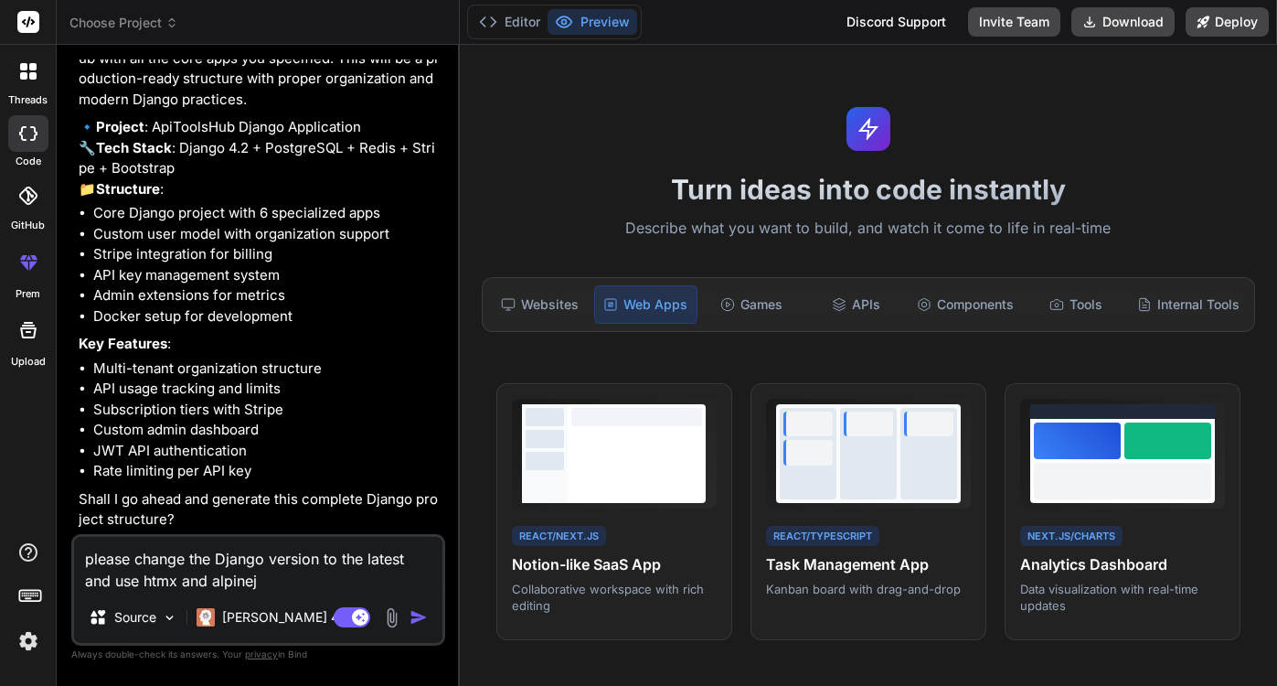
type textarea "please change the Django version to the latest and use htmx and alpinejs"
type textarea "x"
type textarea "please change the Django version to the latest and use htmx and alpinejs"
type textarea "x"
type textarea "please change the Django version to the latest and use htmx and alpinejs w"
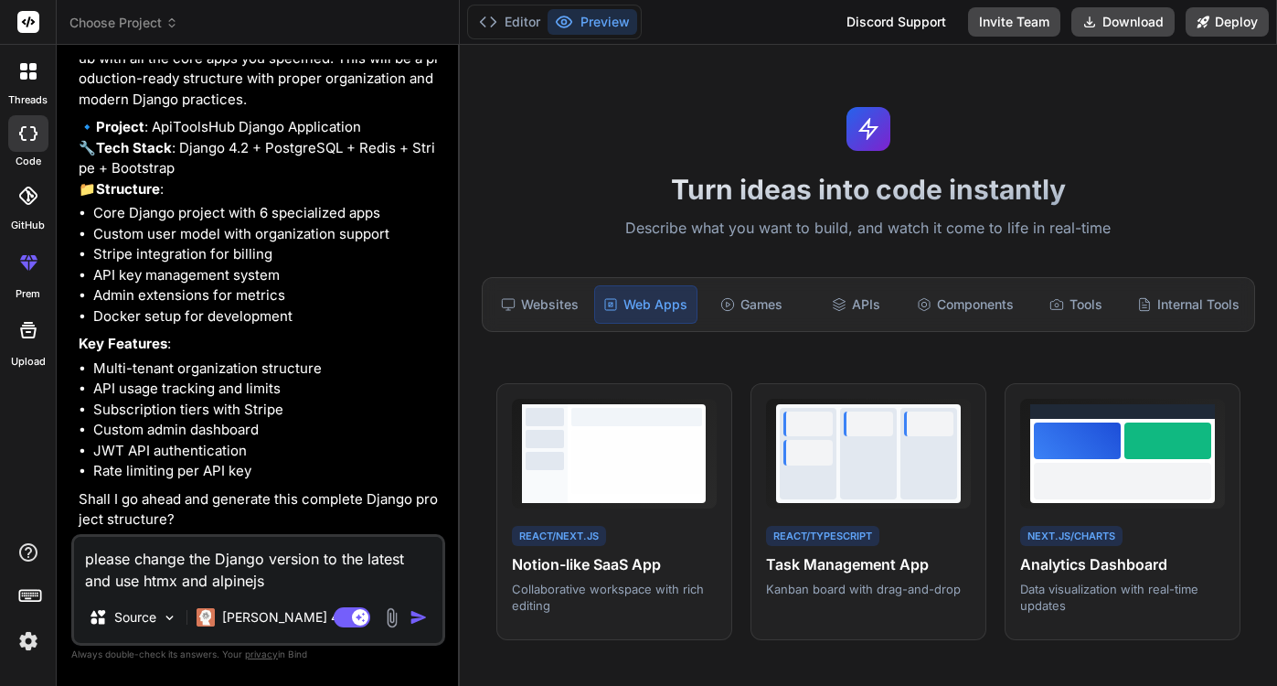
type textarea "x"
type textarea "please change the Django version to the latest and use htmx and alpinejs wi"
type textarea "x"
type textarea "please change the Django version to the latest and use htmx and alpinejs wit"
type textarea "x"
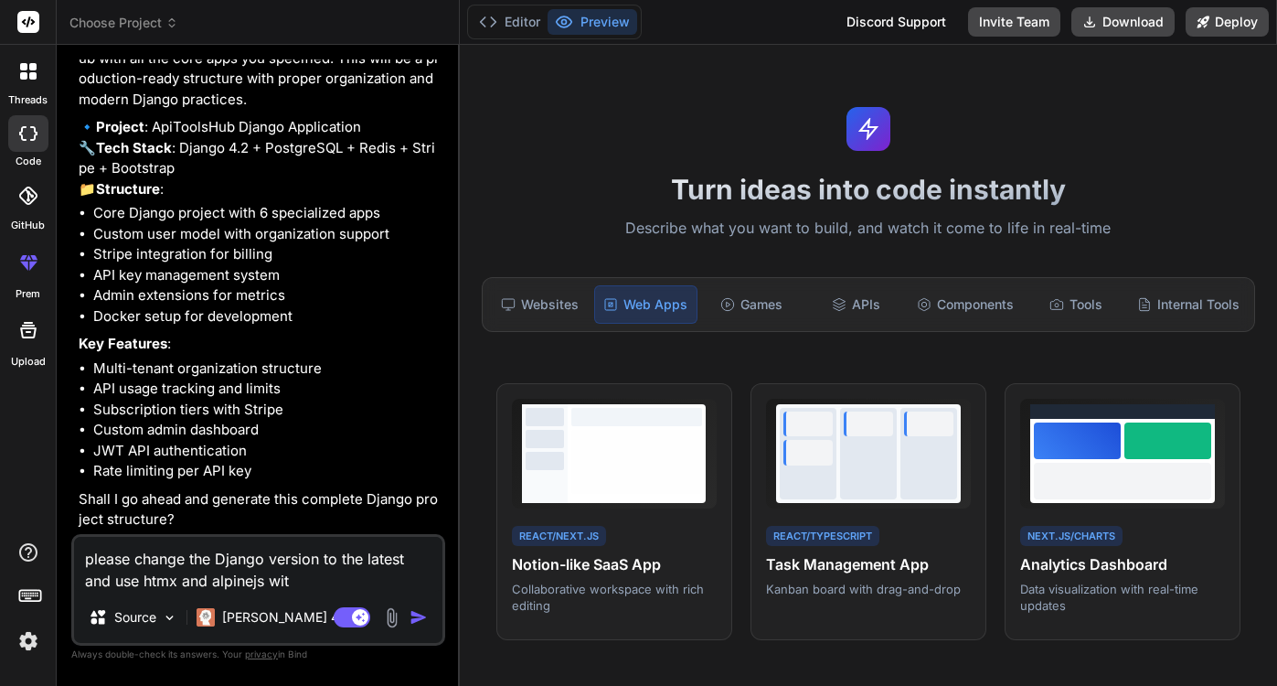
type textarea "please change the Django version to the latest and use htmx and alpinejs with"
type textarea "x"
type textarea "please change the Django version to the latest and use htmx and alpinejs with"
type textarea "x"
type textarea "please change the Django version to the latest and use htmx and alpinejs with t"
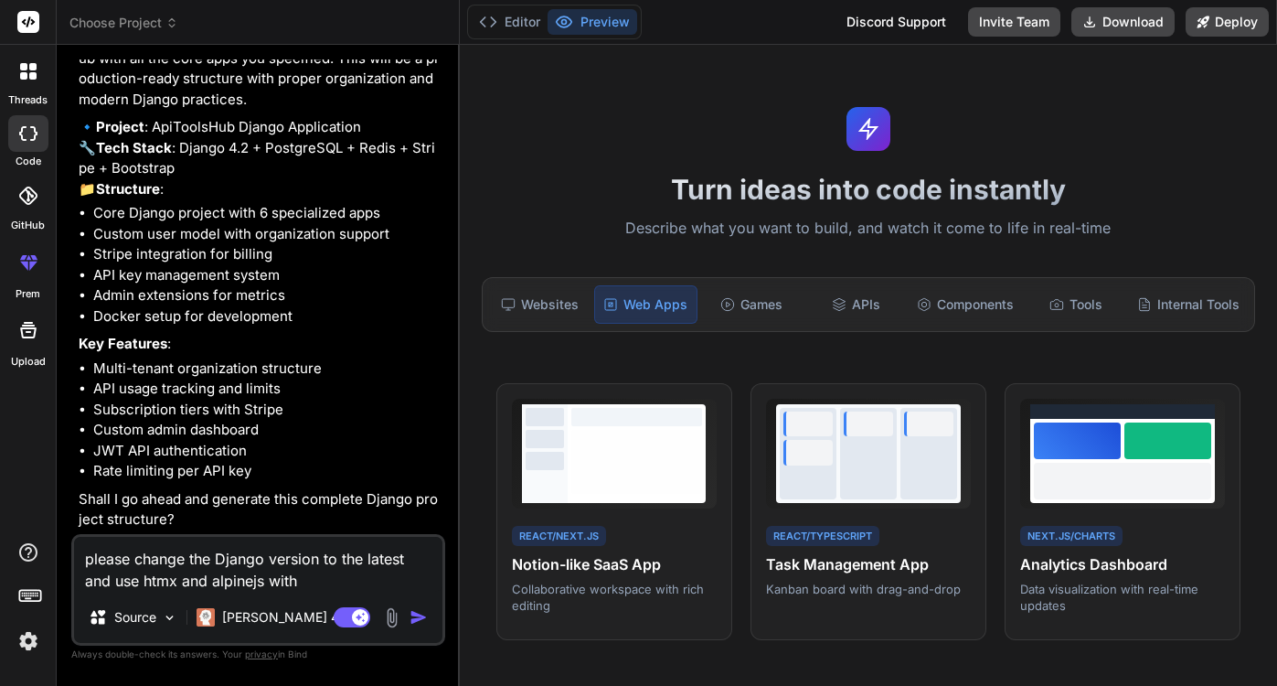
type textarea "x"
type textarea "please change the Django version to the latest and use htmx and alpinejs with ta"
type textarea "x"
type textarea "please change the Django version to the latest and use htmx and alpinejs with t…"
type textarea "x"
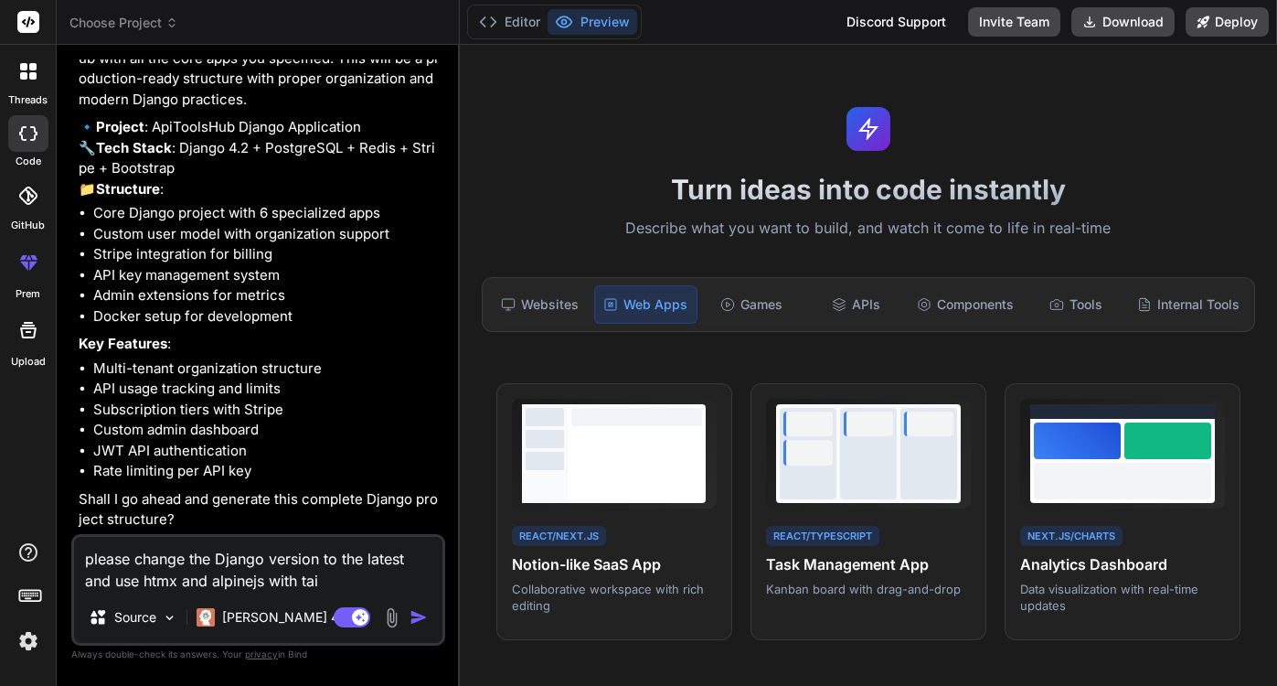
type textarea "please change the Django version to the latest and use htmx and alpinejs with t…"
type textarea "x"
type textarea "please change the Django version to the latest and use htmx and alpinejs with t…"
type textarea "x"
type textarea "please change the Django version to the latest and use htmx and alpinejs with t…"
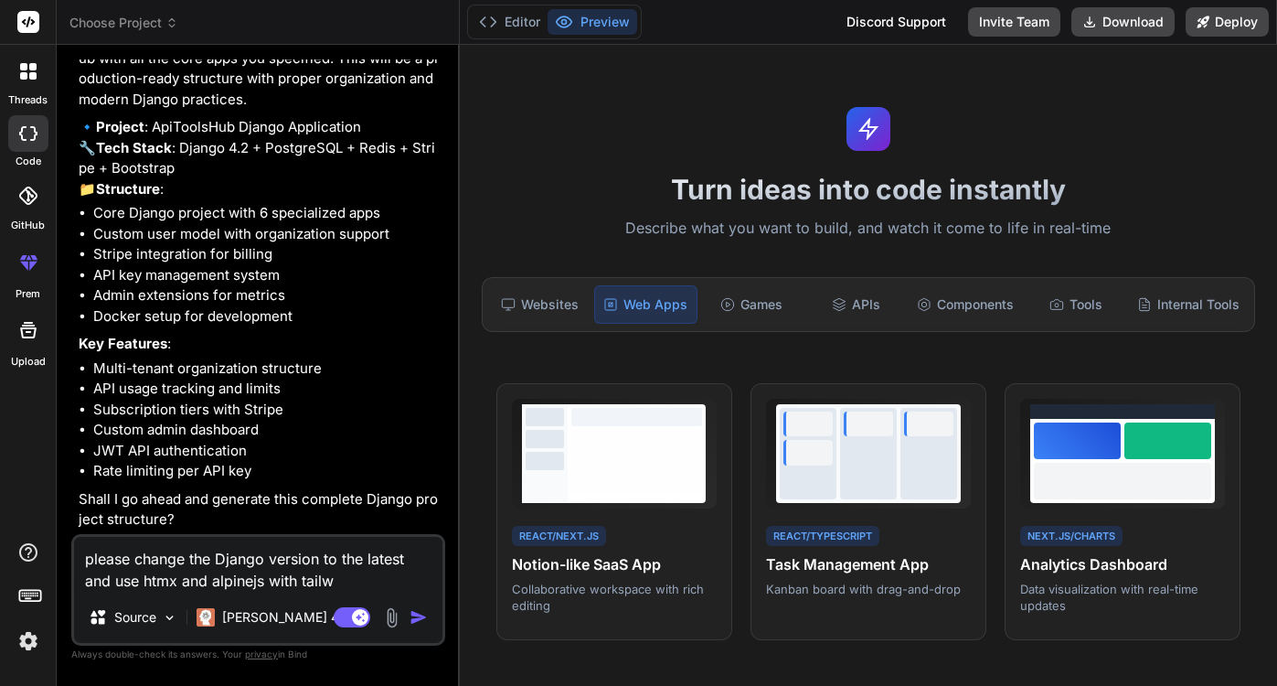
type textarea "x"
type textarea "please change the Django version to the latest and use htmx and alpinejs with t…"
type textarea "x"
type textarea "please change the Django version to the latest and use htmx and alpinejs with t…"
type textarea "x"
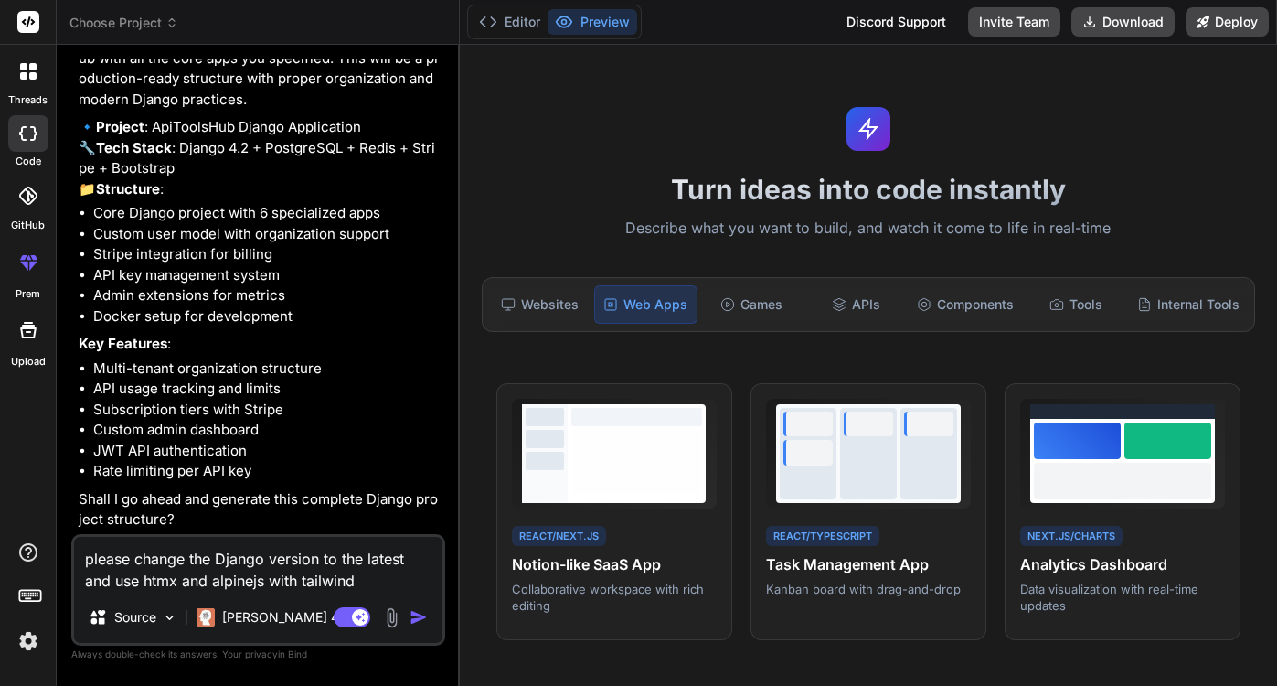
type textarea "please change the Django version to the latest and use htmx and alpinejs with t…"
type textarea "x"
type textarea "please change the Django version to the latest and use htmx and alpinejs with t…"
type textarea "x"
type textarea "please change the Django version to the latest and use htmx and alpinejs with t…"
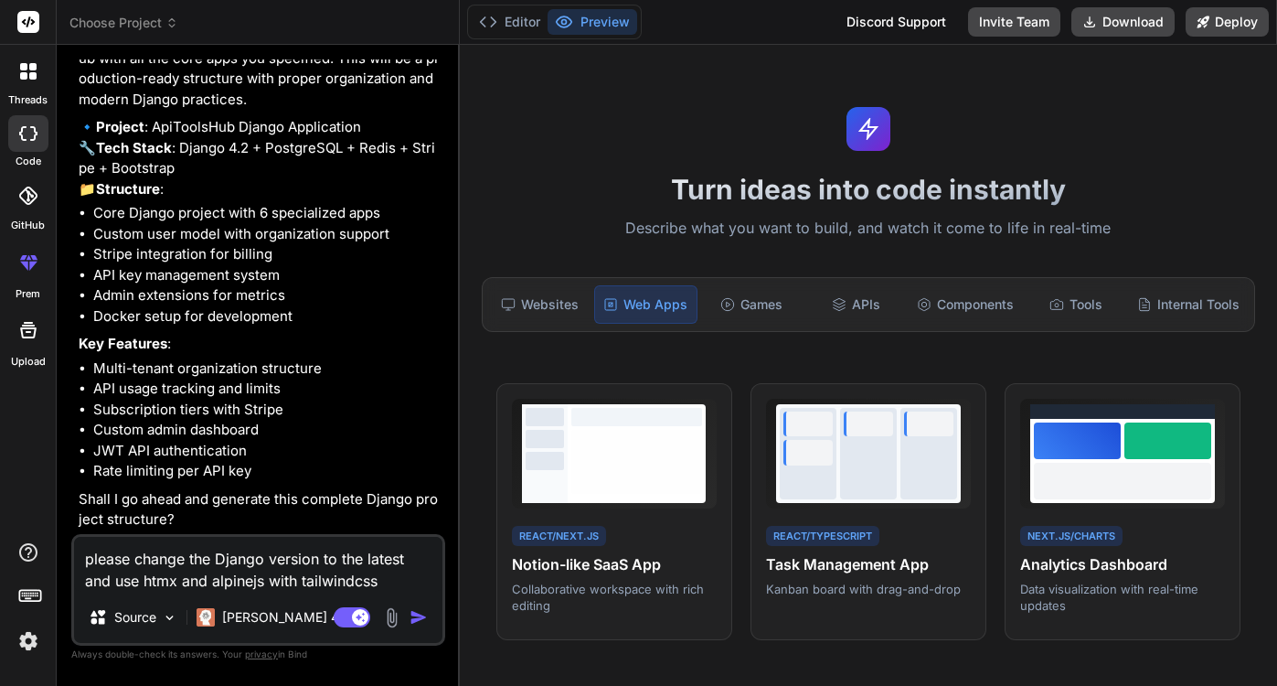
type textarea "x"
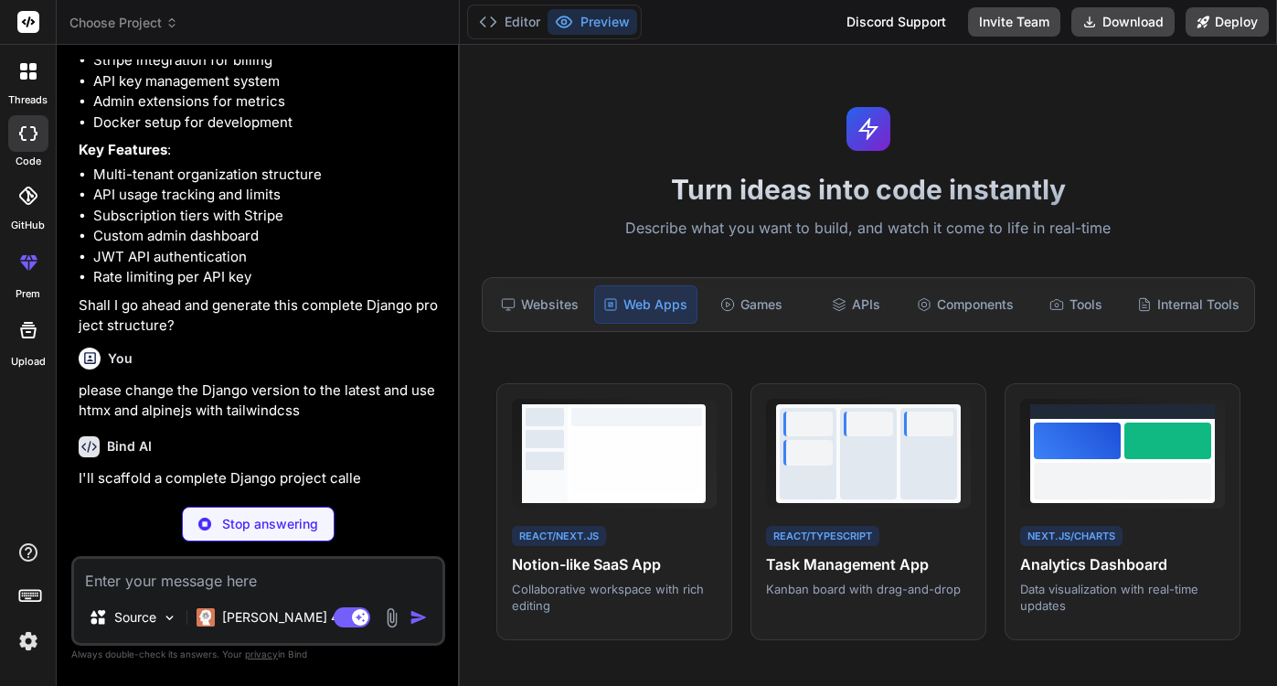
scroll to position [890, 0]
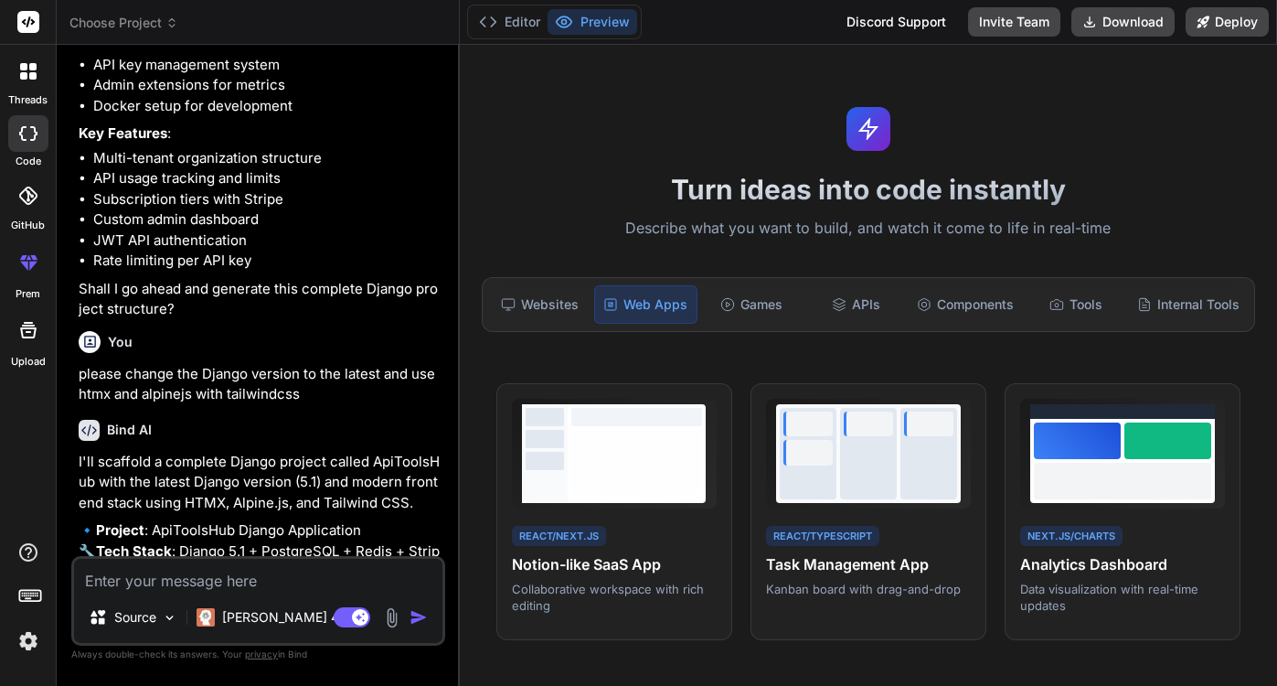
type textarea "x"
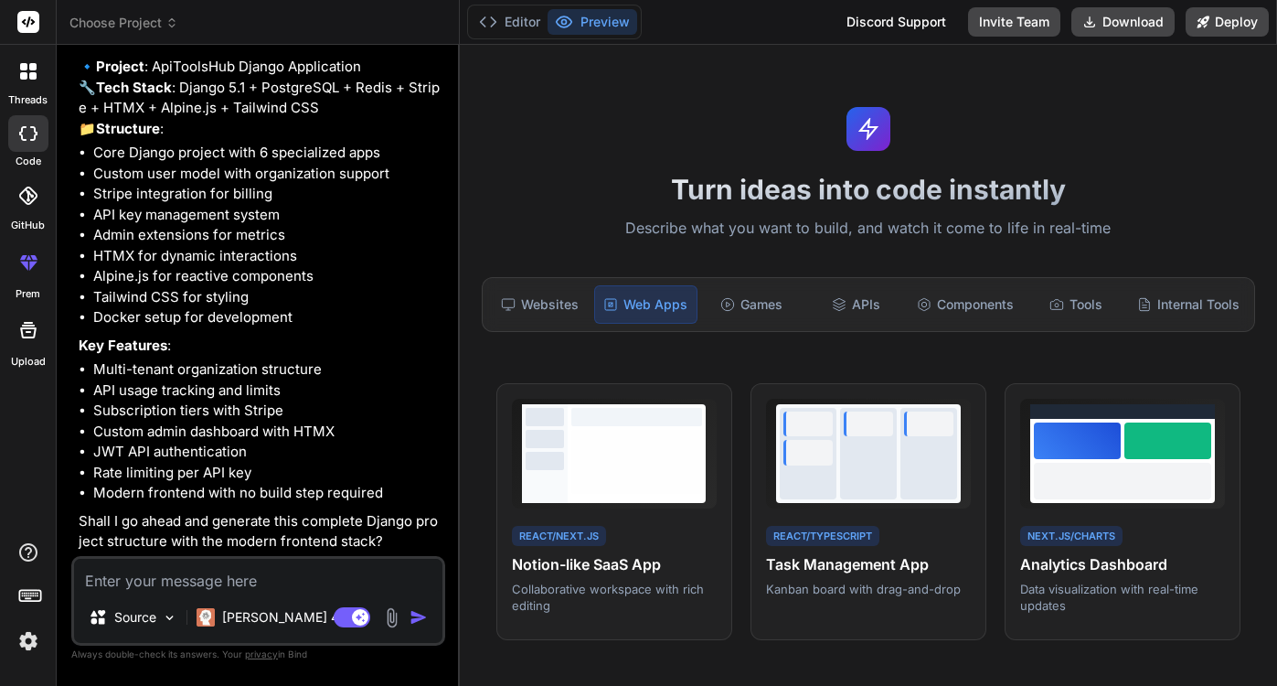
scroll to position [1435, 0]
type textarea "a"
type textarea "x"
type textarea "al"
type textarea "x"
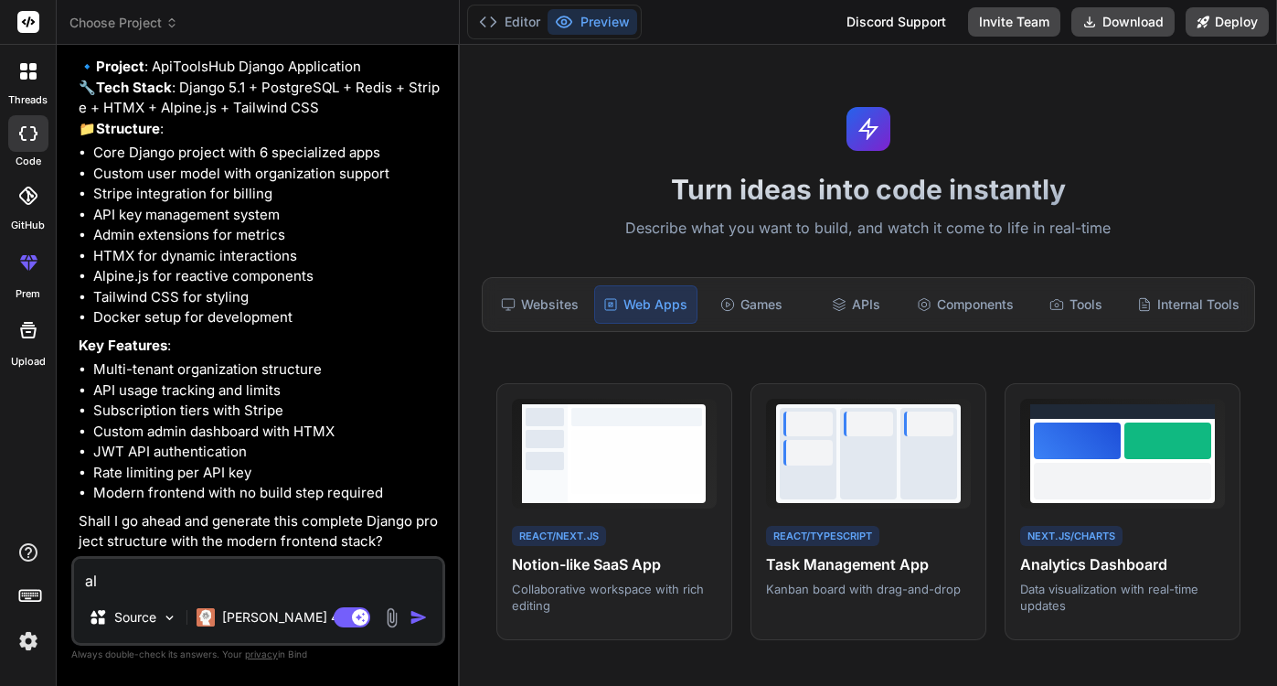
type textarea "als"
type textarea "x"
type textarea "also"
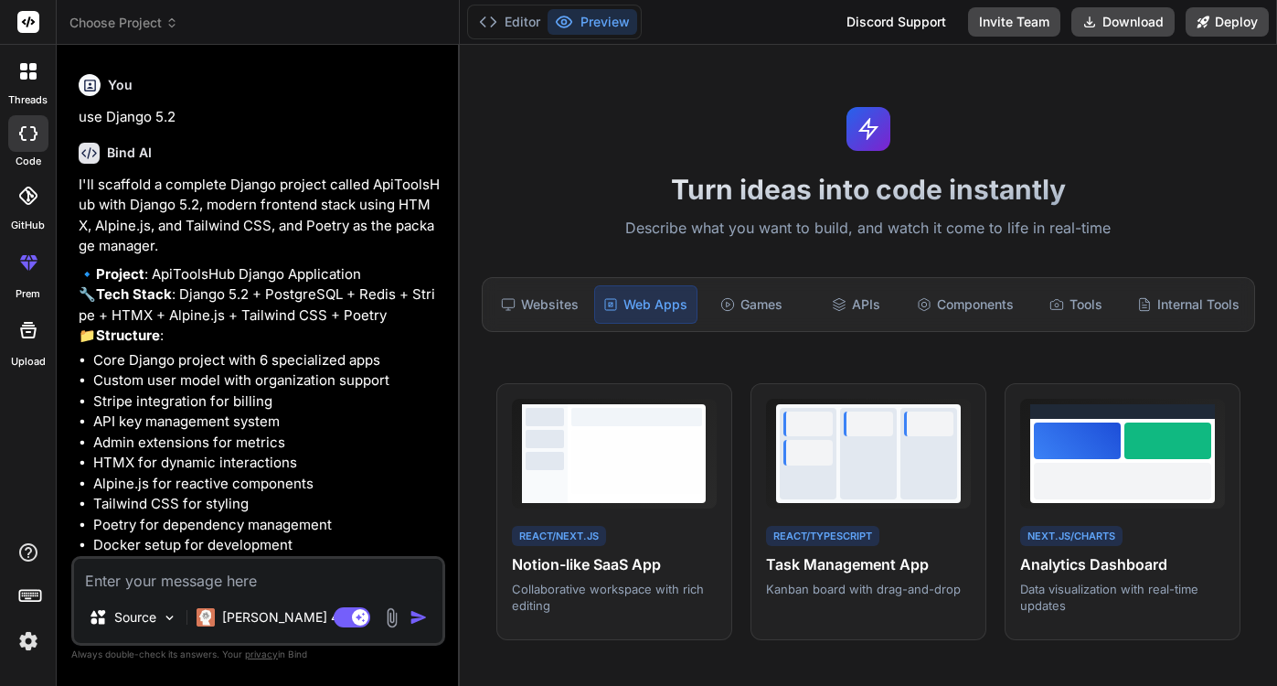
scroll to position [3032, 0]
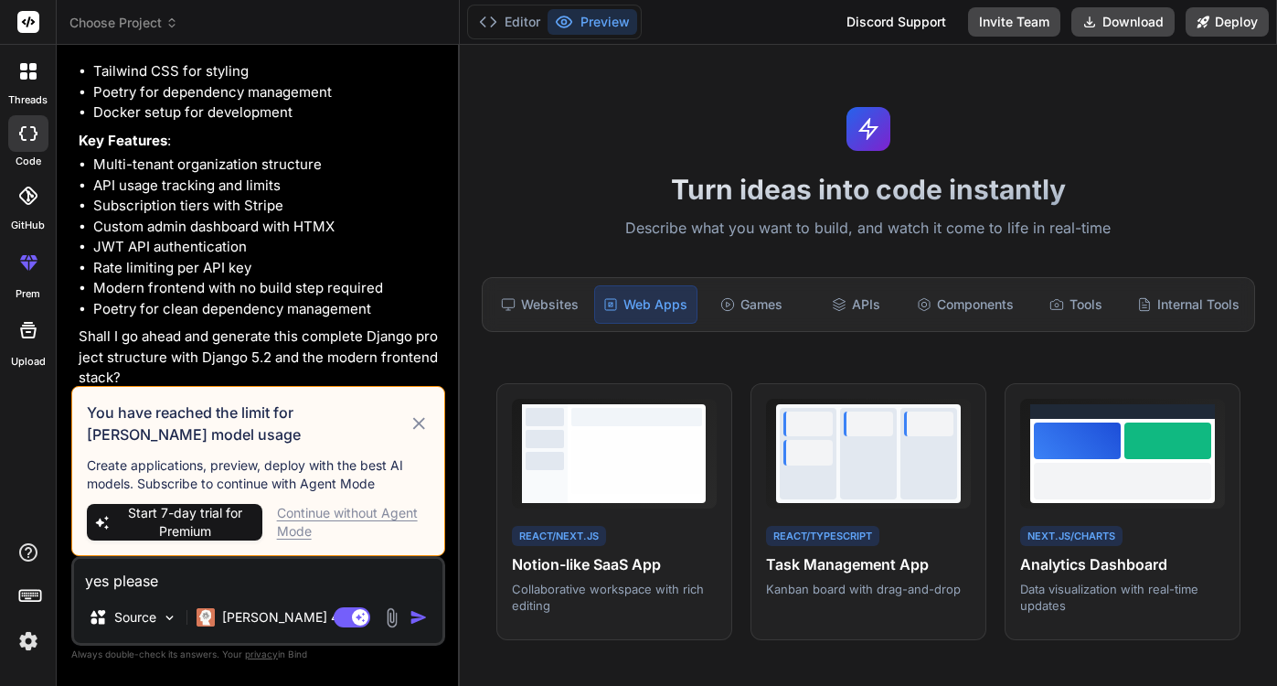
click at [424, 421] on icon at bounding box center [419, 423] width 21 height 22
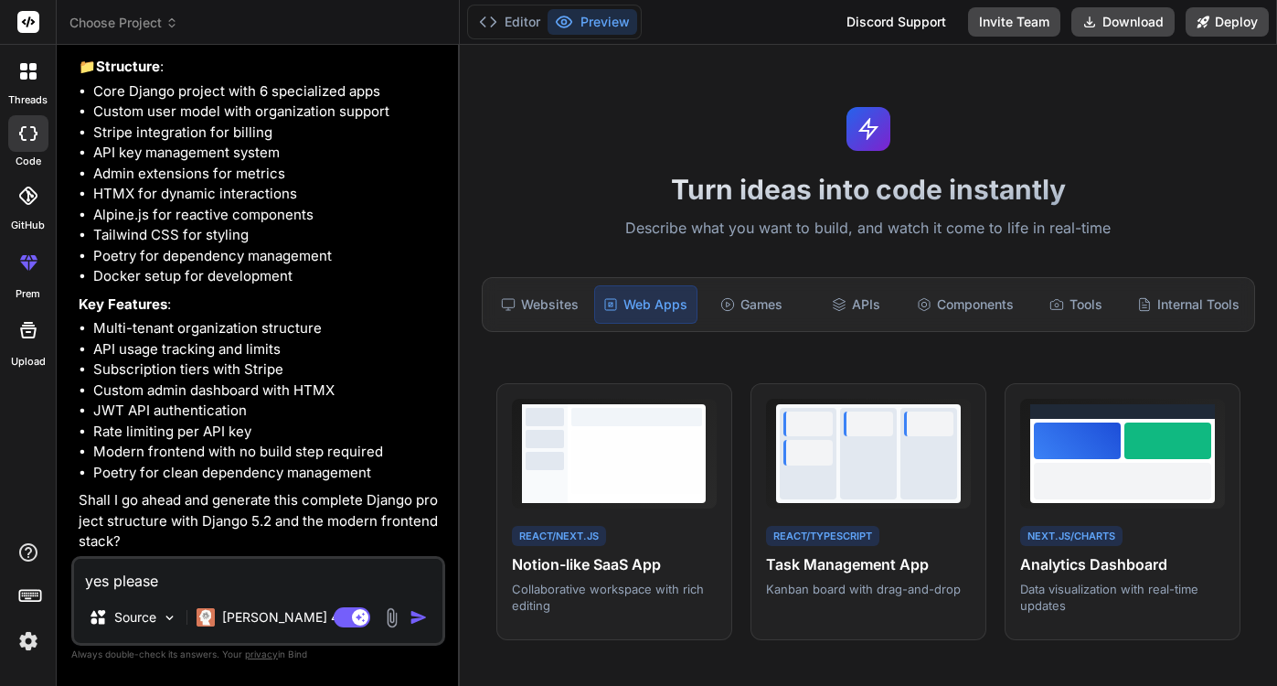
click at [37, 285] on div "prem" at bounding box center [28, 267] width 56 height 69
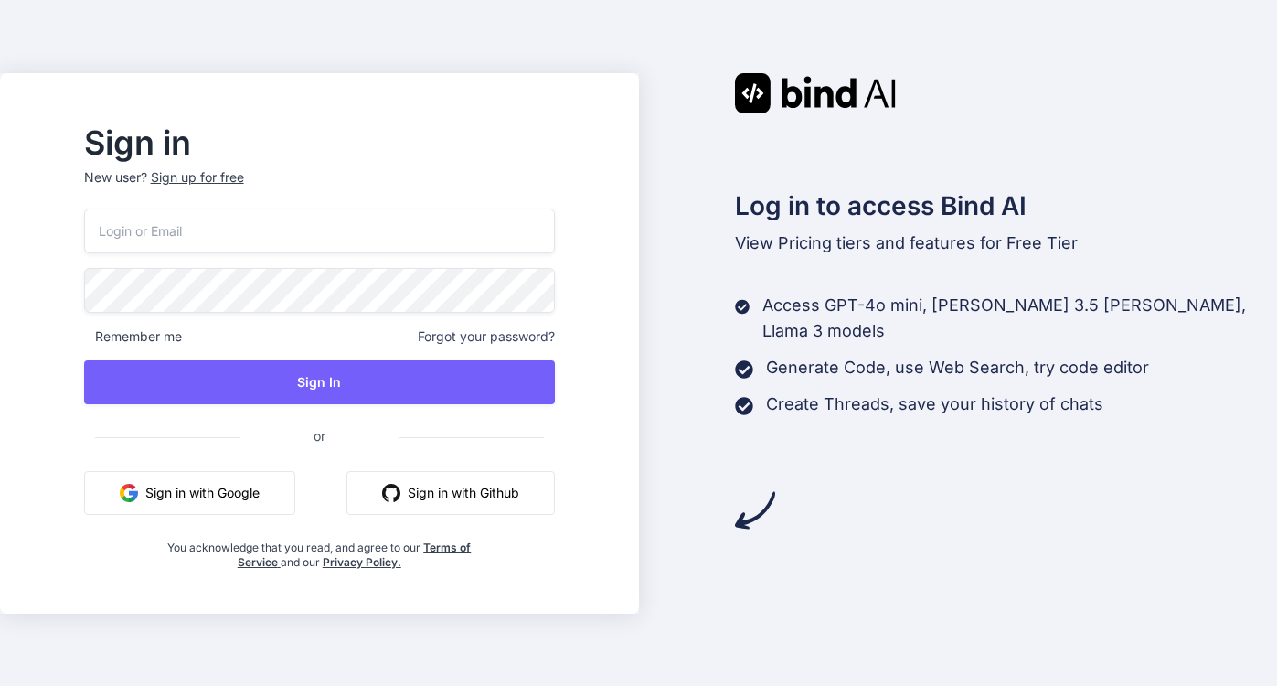
click at [293, 486] on button "Sign in with Google" at bounding box center [189, 493] width 211 height 44
